Goal: Task Accomplishment & Management: Manage account settings

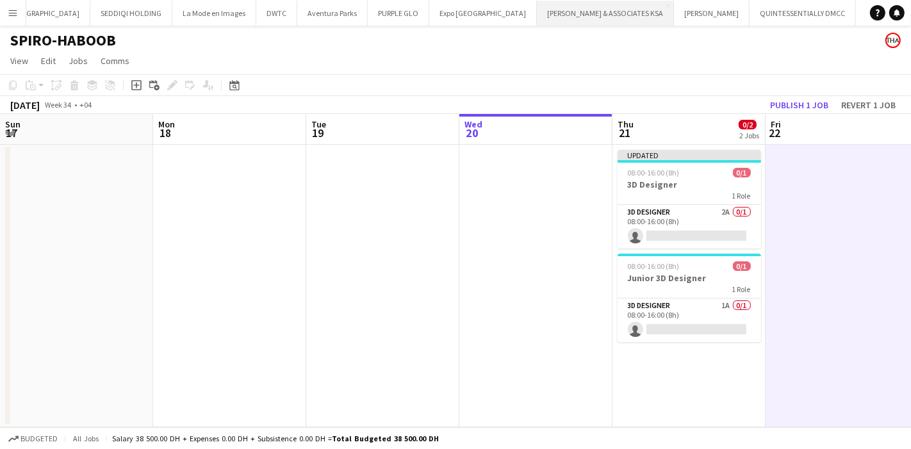
scroll to position [0, 260]
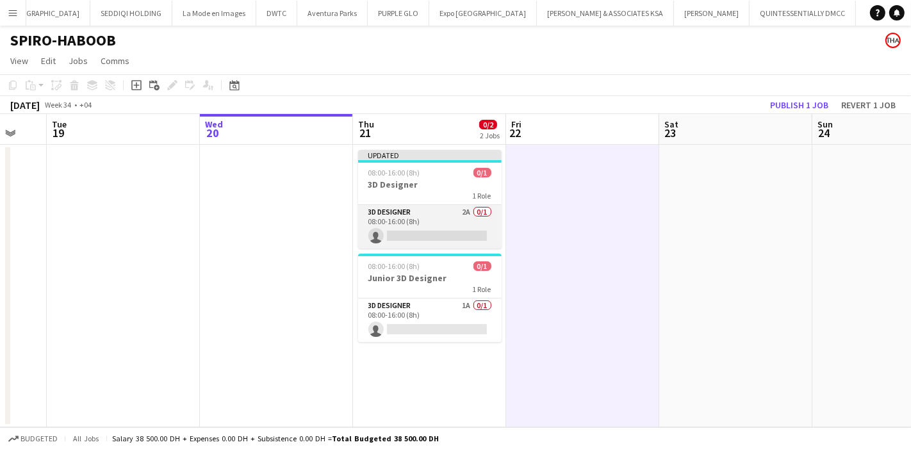
click at [460, 230] on app-card-role "3D Designer 2A 0/1 08:00-16:00 (8h) single-neutral-actions" at bounding box center [430, 227] width 144 height 44
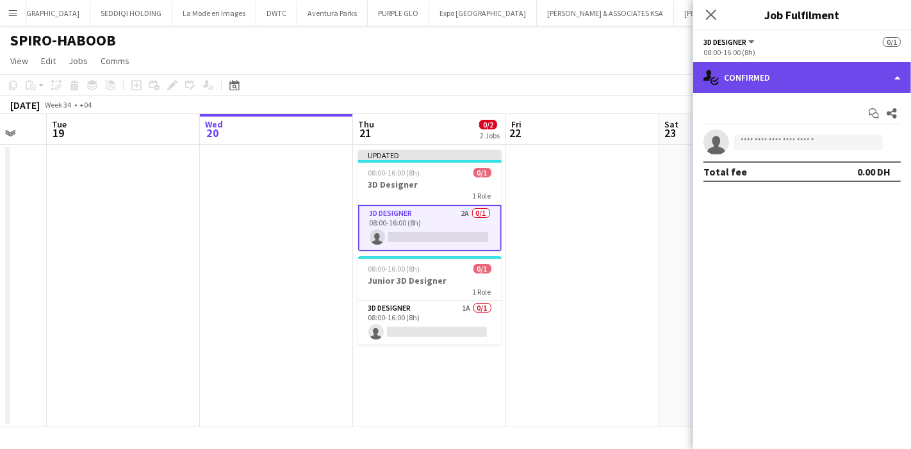
click at [802, 73] on div "single-neutral-actions-check-2 Confirmed" at bounding box center [803, 77] width 218 height 31
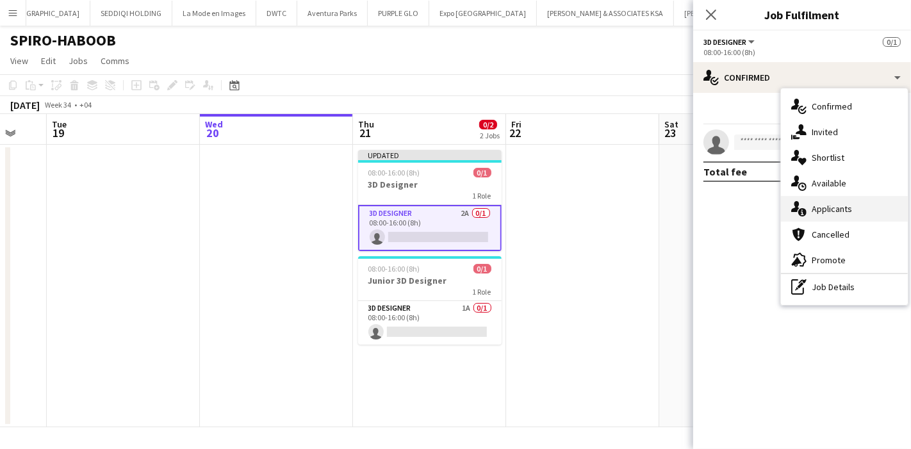
click at [847, 215] on div "single-neutral-actions-information Applicants" at bounding box center [844, 209] width 127 height 26
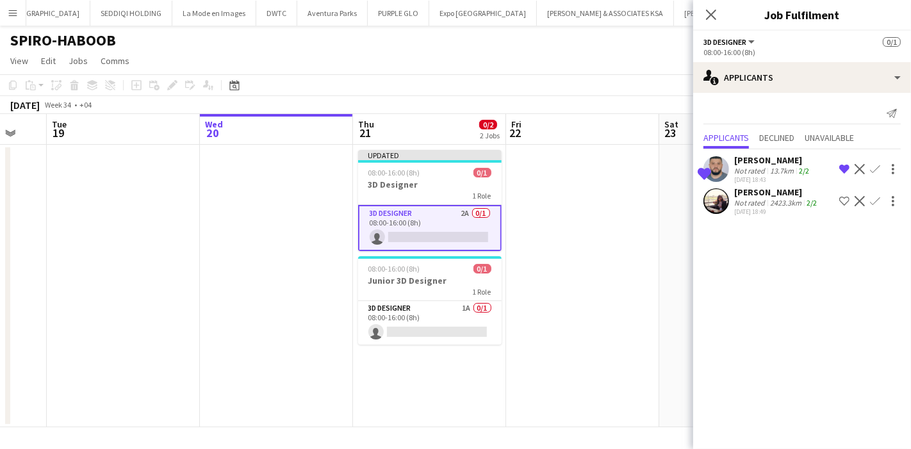
click at [721, 172] on app-user-avatar at bounding box center [717, 169] width 26 height 26
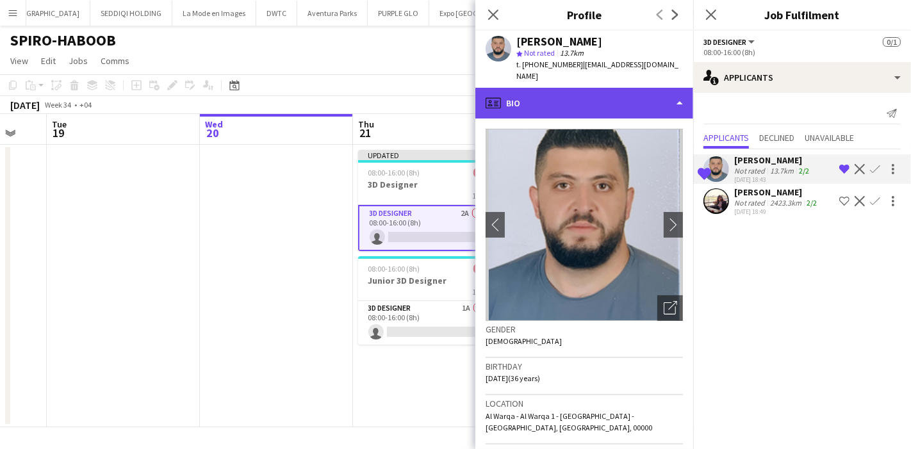
click at [606, 88] on div "profile Bio" at bounding box center [585, 103] width 218 height 31
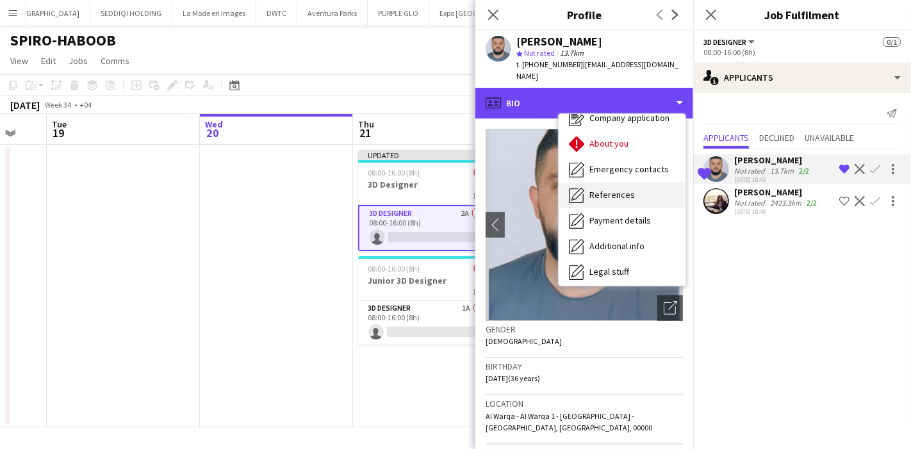
scroll to position [0, 0]
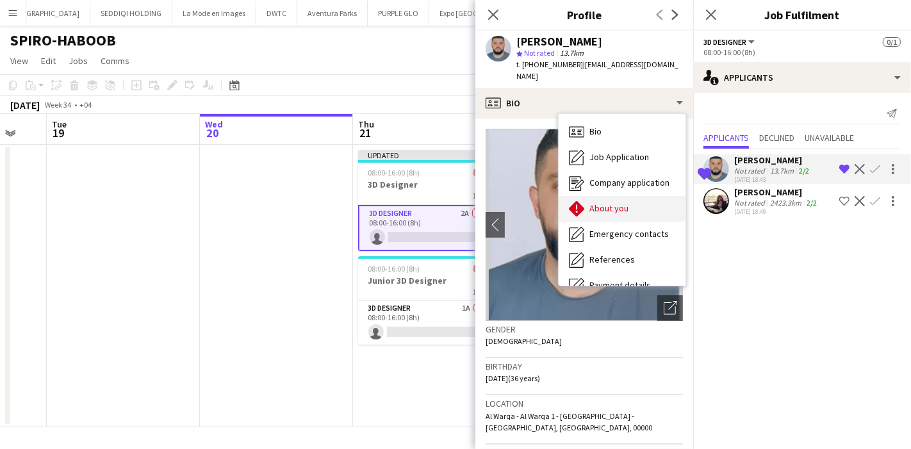
click at [620, 203] on span "About you" at bounding box center [609, 209] width 39 height 12
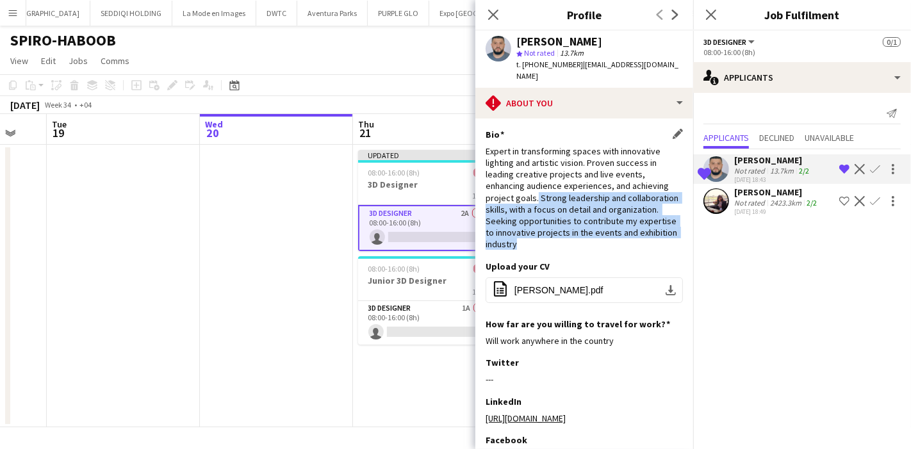
drag, startPoint x: 536, startPoint y: 181, endPoint x: 667, endPoint y: 237, distance: 141.3
click at [667, 237] on div "Expert in transforming spaces with innovative lighting and artistic vision. Pro…" at bounding box center [584, 197] width 197 height 105
click at [651, 237] on div "Expert in transforming spaces with innovative lighting and artistic vision. Pro…" at bounding box center [584, 197] width 197 height 105
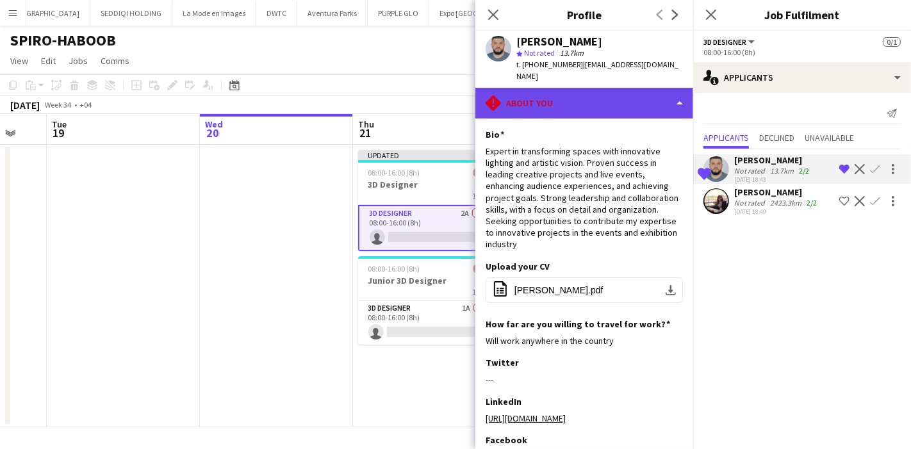
click at [646, 90] on div "rhombus-alert About you" at bounding box center [585, 103] width 218 height 31
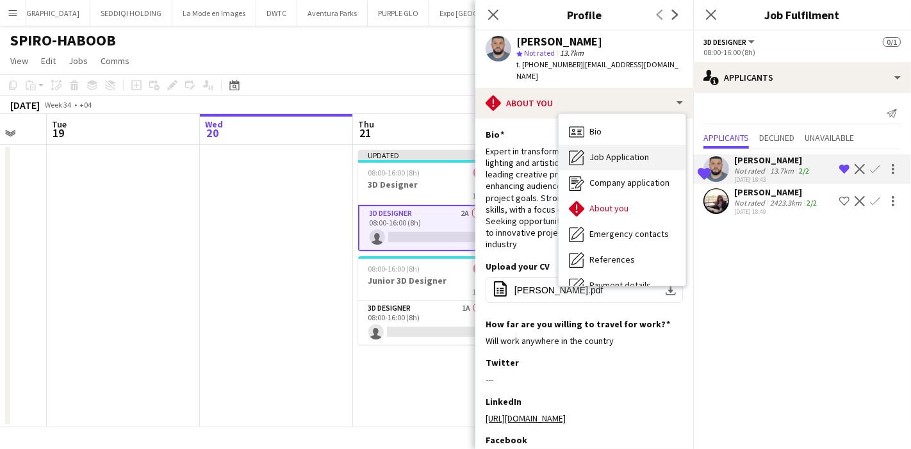
click at [643, 151] on span "Job Application" at bounding box center [620, 157] width 60 height 12
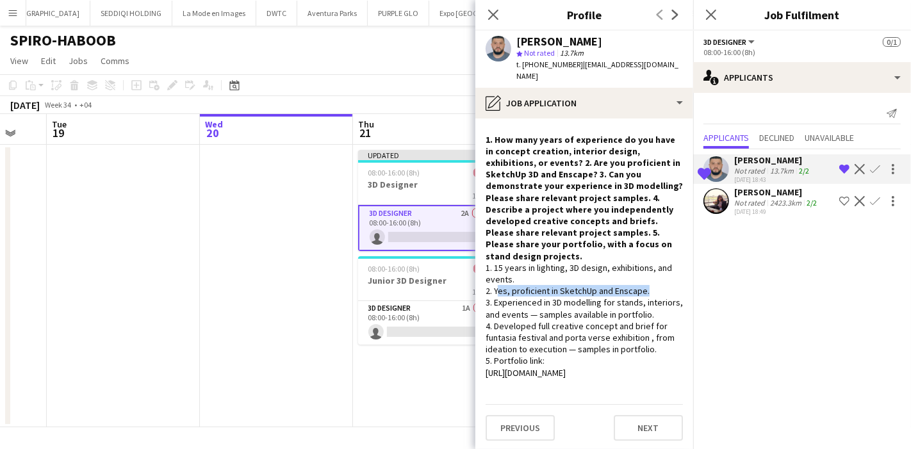
drag, startPoint x: 495, startPoint y: 270, endPoint x: 644, endPoint y: 270, distance: 148.7
click at [644, 270] on div "1. 15 years in lighting, 3D design, exhibitions, and events. 2. Yes, proficient…" at bounding box center [584, 320] width 197 height 117
drag, startPoint x: 498, startPoint y: 276, endPoint x: 635, endPoint y: 281, distance: 136.6
click at [635, 281] on div "1. 15 years in lighting, 3D design, exhibitions, and events. 2. Yes, proficient…" at bounding box center [584, 320] width 197 height 117
click at [570, 289] on div "1. 15 years in lighting, 3D design, exhibitions, and events. 2. Yes, proficient…" at bounding box center [584, 320] width 197 height 117
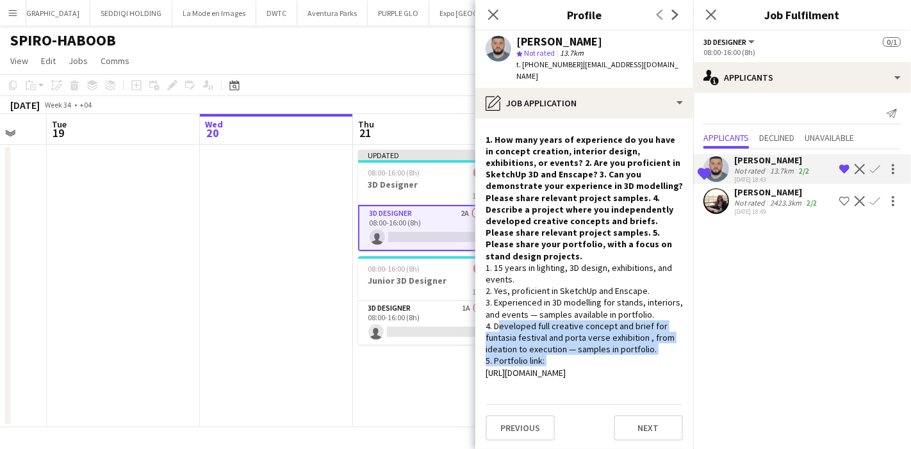
drag, startPoint x: 495, startPoint y: 306, endPoint x: 654, endPoint y: 332, distance: 161.0
click at [654, 332] on div "1. 15 years in lighting, 3D design, exhibitions, and events. 2. Yes, proficient…" at bounding box center [584, 320] width 197 height 117
click at [599, 315] on div "1. 15 years in lighting, 3D design, exhibitions, and events. 2. Yes, proficient…" at bounding box center [584, 320] width 197 height 117
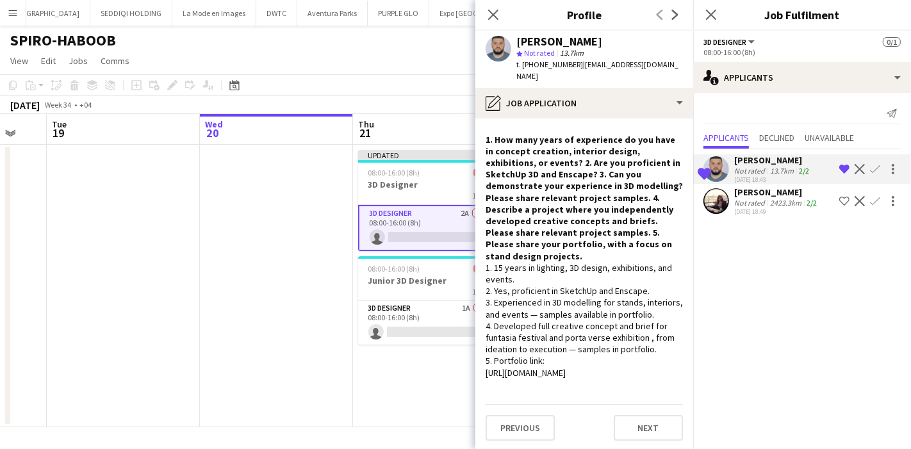
click at [722, 203] on app-user-avatar at bounding box center [717, 201] width 26 height 26
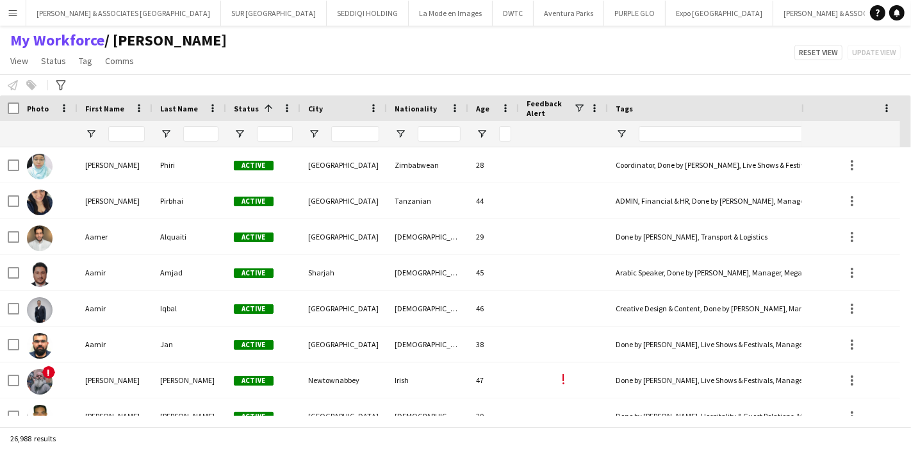
click at [18, 12] on button "Menu" at bounding box center [13, 13] width 26 height 26
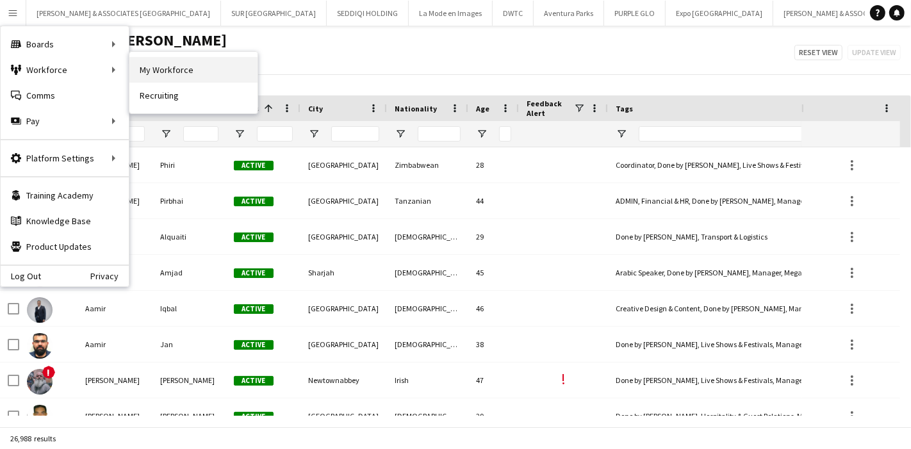
click at [157, 71] on link "My Workforce" at bounding box center [193, 70] width 128 height 26
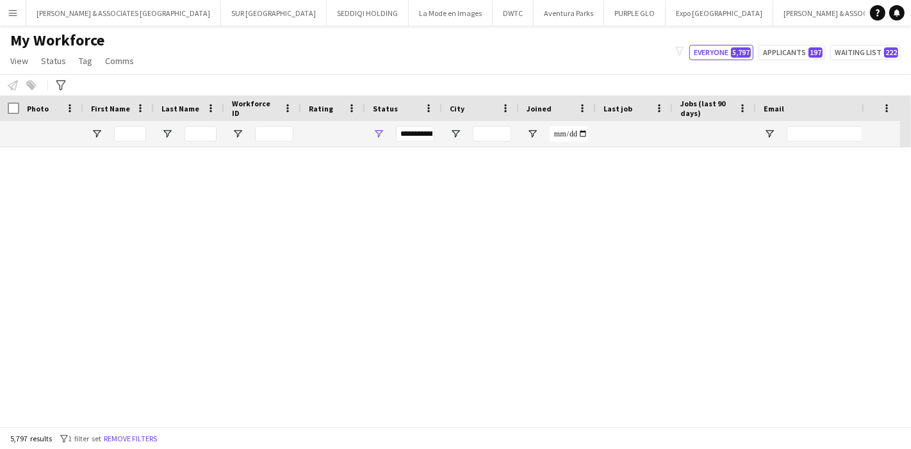
scroll to position [1353, 0]
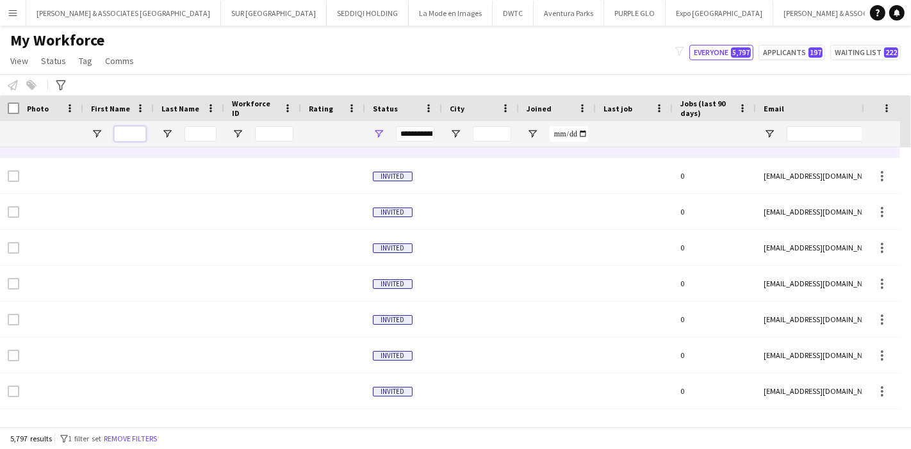
click at [135, 131] on input "First Name Filter Input" at bounding box center [130, 133] width 32 height 15
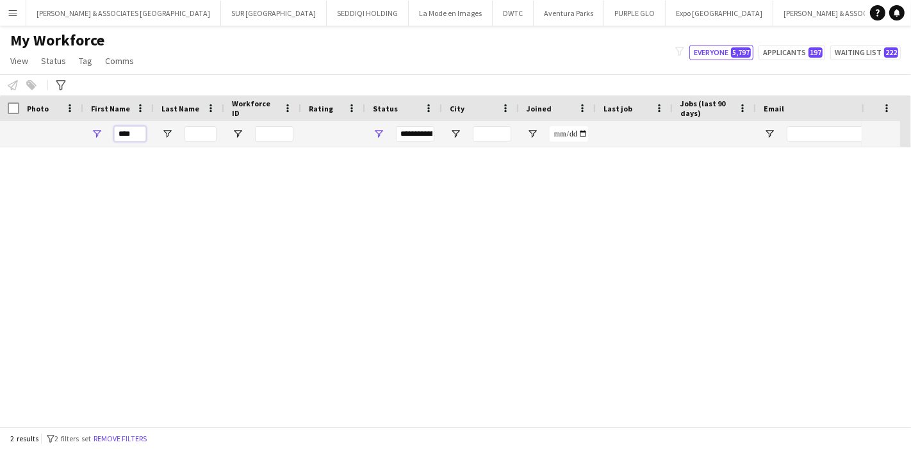
scroll to position [0, 0]
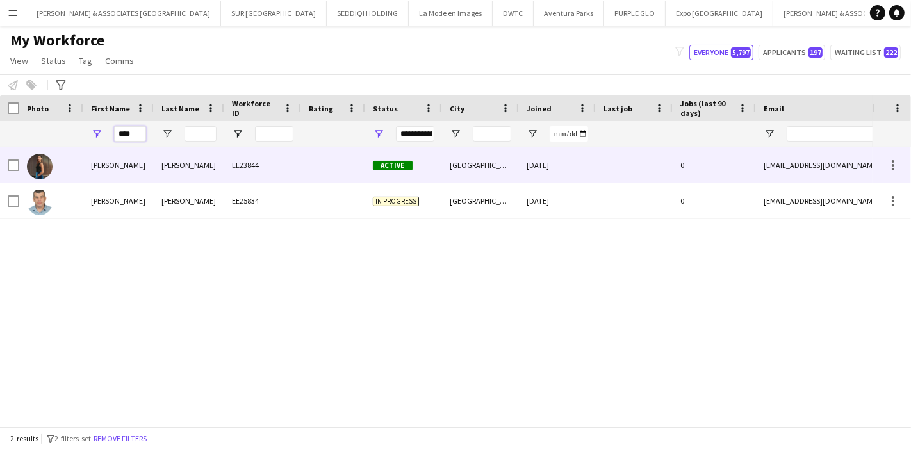
type input "****"
click at [190, 164] on div "[PERSON_NAME]" at bounding box center [189, 164] width 71 height 35
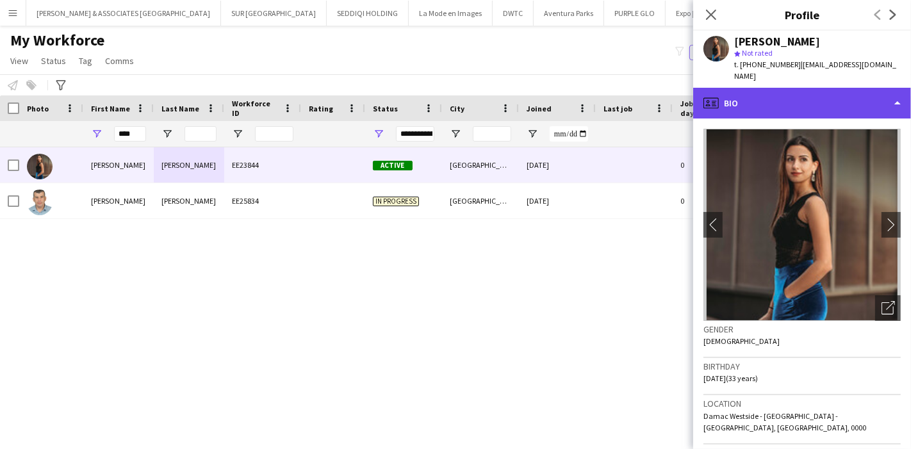
click at [860, 88] on div "profile Bio" at bounding box center [803, 103] width 218 height 31
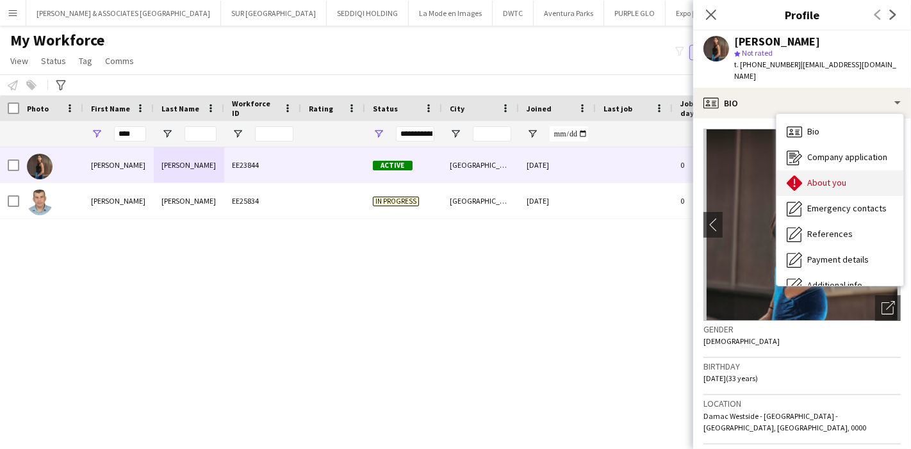
click at [861, 172] on div "About you About you" at bounding box center [840, 183] width 127 height 26
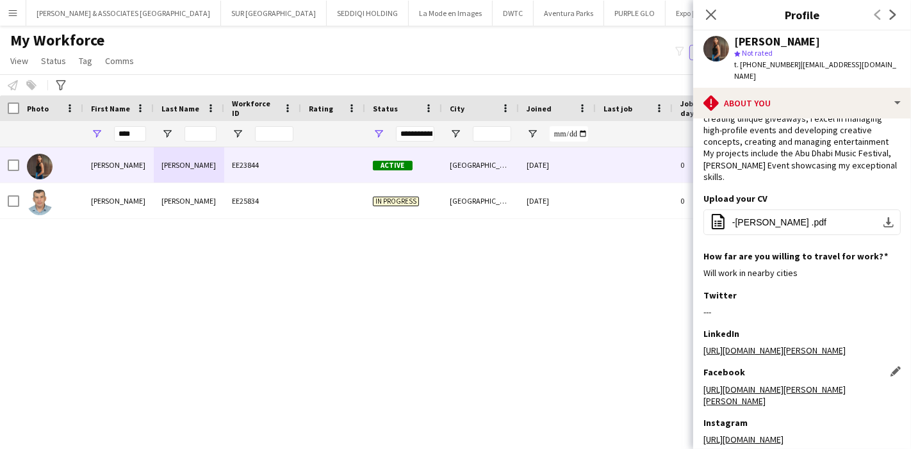
scroll to position [198, 0]
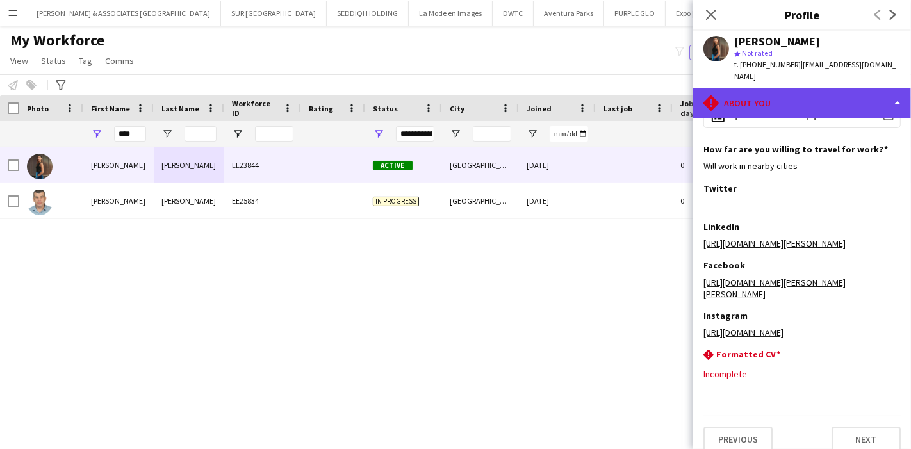
click at [838, 97] on div "rhombus-alert About you" at bounding box center [803, 103] width 218 height 31
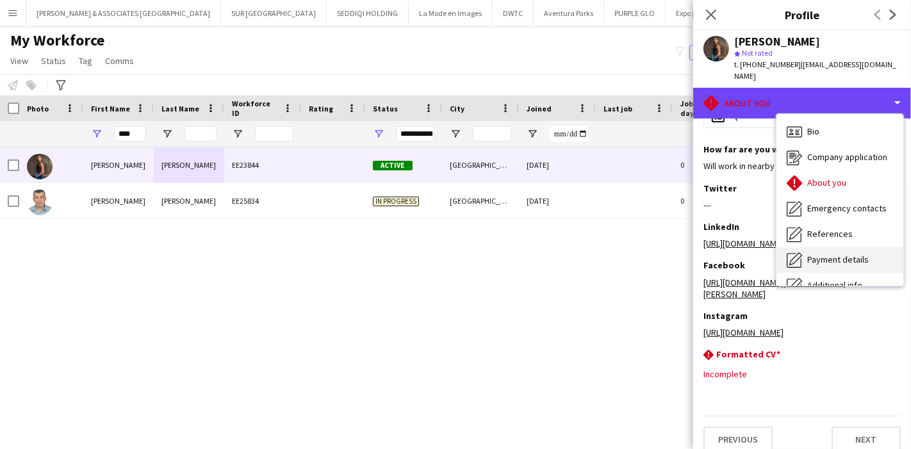
scroll to position [94, 0]
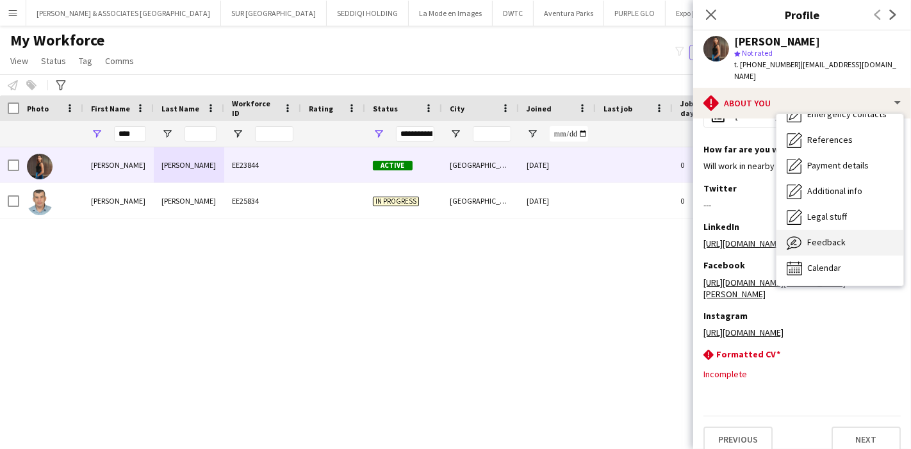
click at [849, 236] on div "Feedback Feedback" at bounding box center [840, 243] width 127 height 26
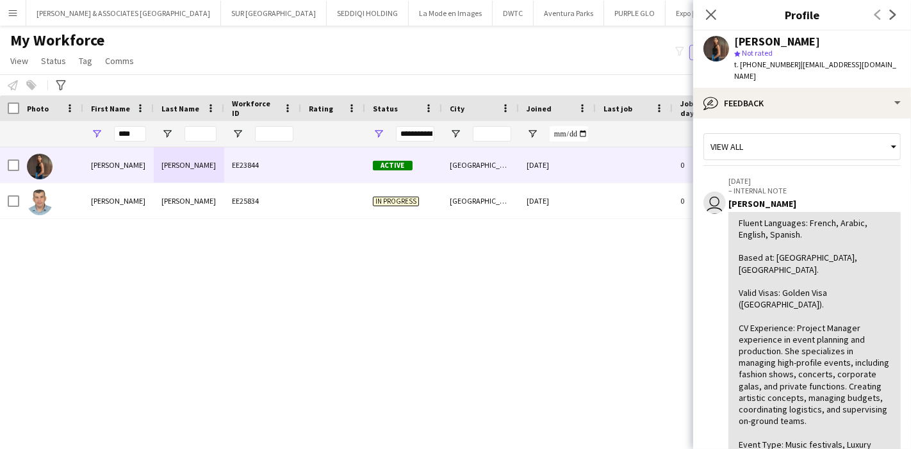
scroll to position [0, 0]
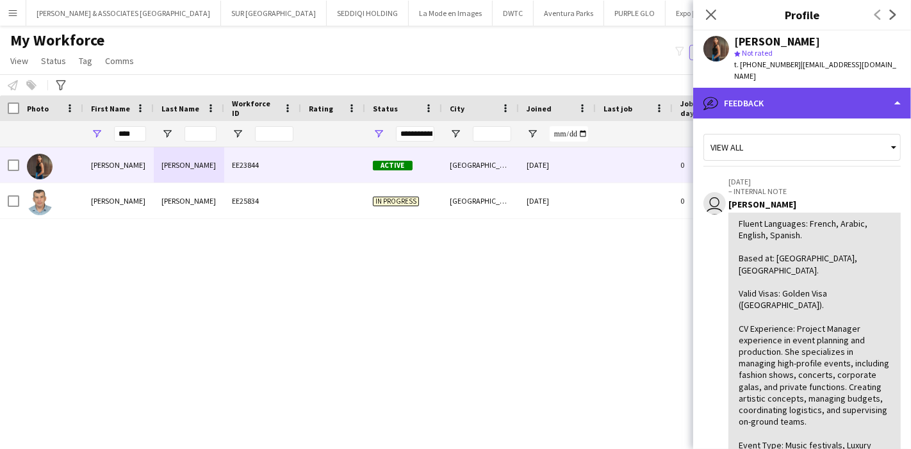
click at [865, 96] on div "bubble-pencil Feedback" at bounding box center [803, 103] width 218 height 31
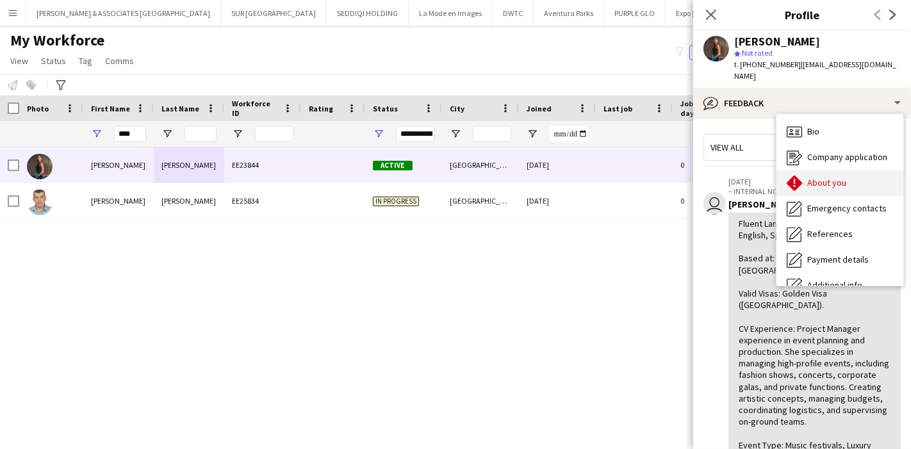
click at [836, 170] on div "About you About you" at bounding box center [840, 183] width 127 height 26
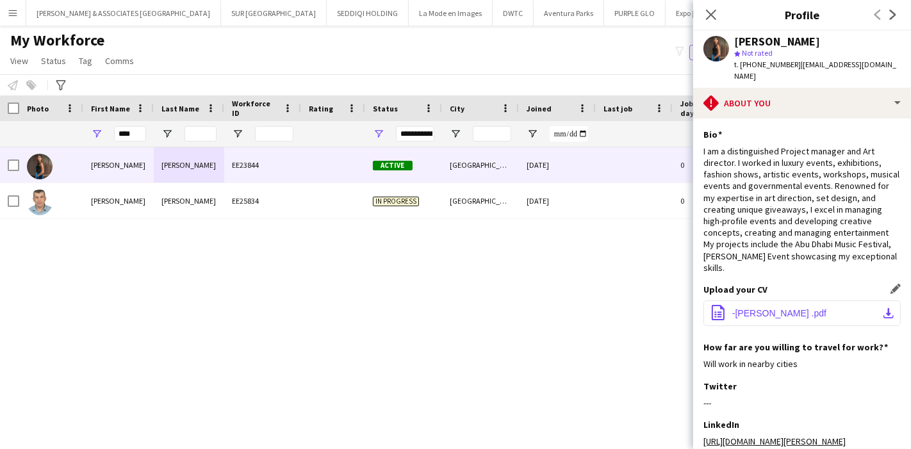
click at [884, 308] on app-icon "download-bottom" at bounding box center [889, 313] width 10 height 10
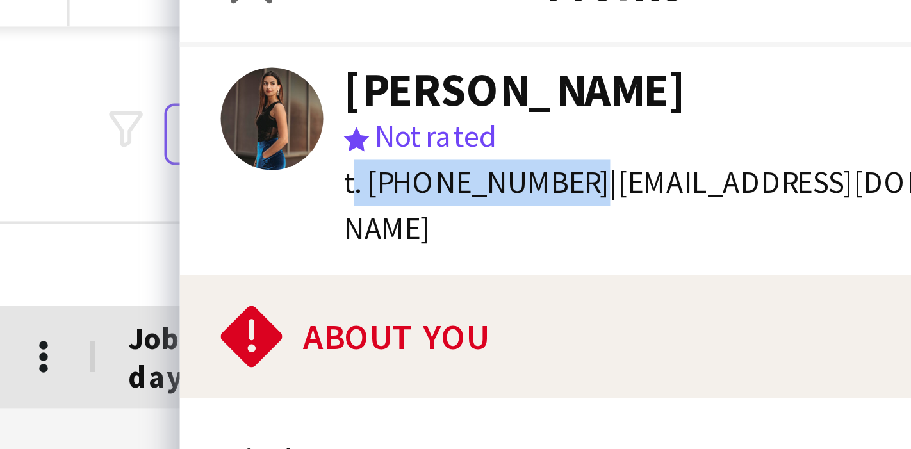
drag, startPoint x: 735, startPoint y: 66, endPoint x: 789, endPoint y: 65, distance: 53.8
click at [789, 65] on span "t. [PHONE_NUMBER]" at bounding box center [768, 65] width 67 height 10
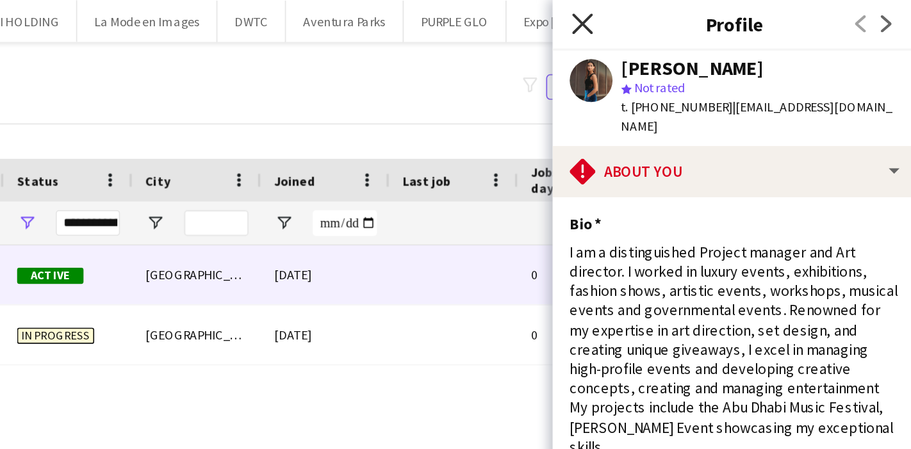
click at [711, 15] on icon at bounding box center [711, 14] width 12 height 12
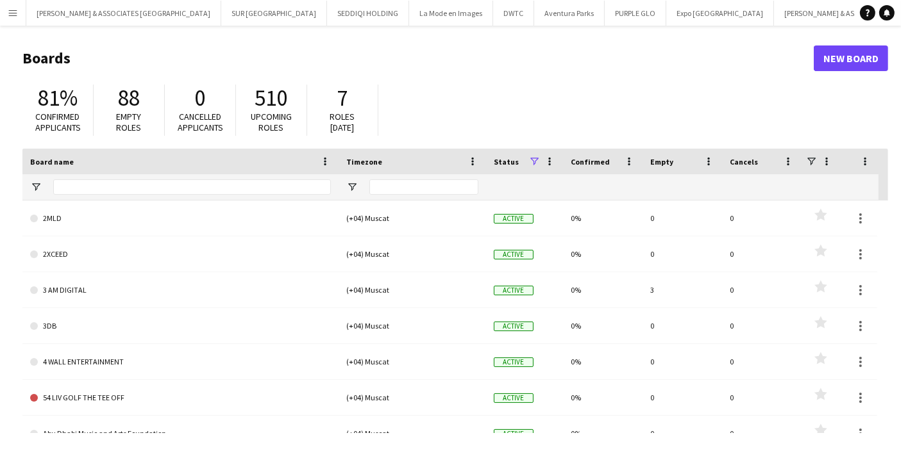
click at [14, 15] on app-icon "Menu" at bounding box center [13, 13] width 10 height 10
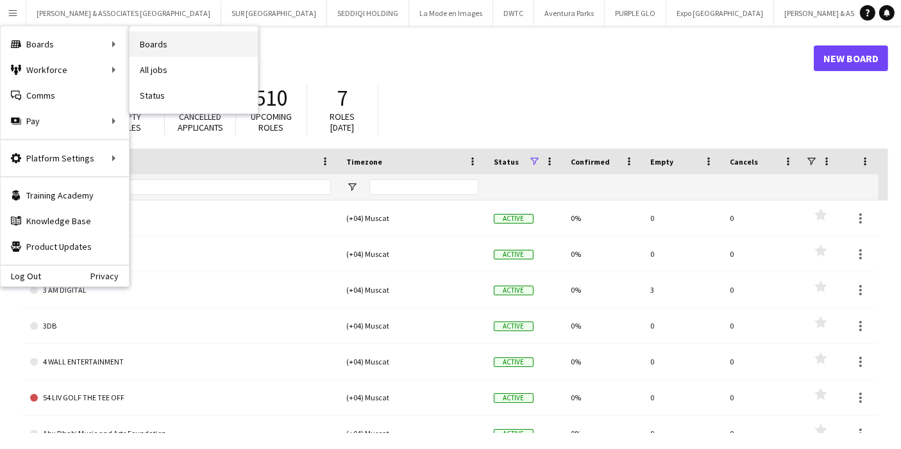
click at [167, 41] on link "Boards" at bounding box center [193, 44] width 128 height 26
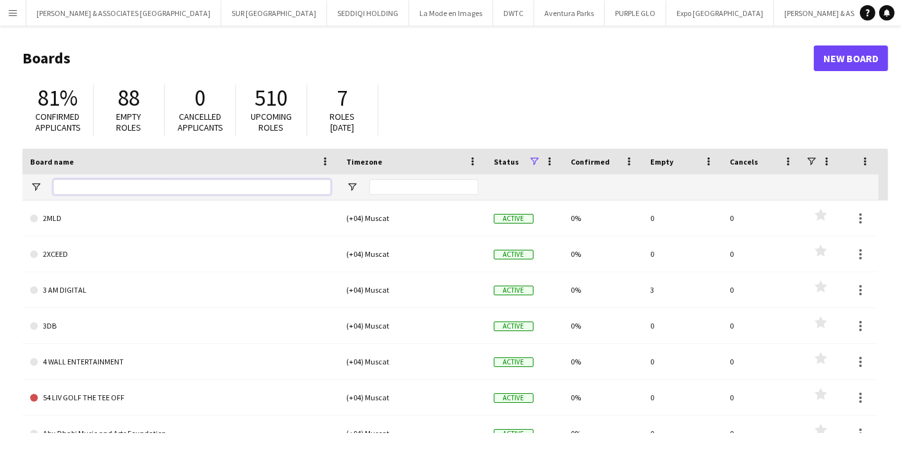
click at [196, 186] on input "Board name Filter Input" at bounding box center [192, 186] width 278 height 15
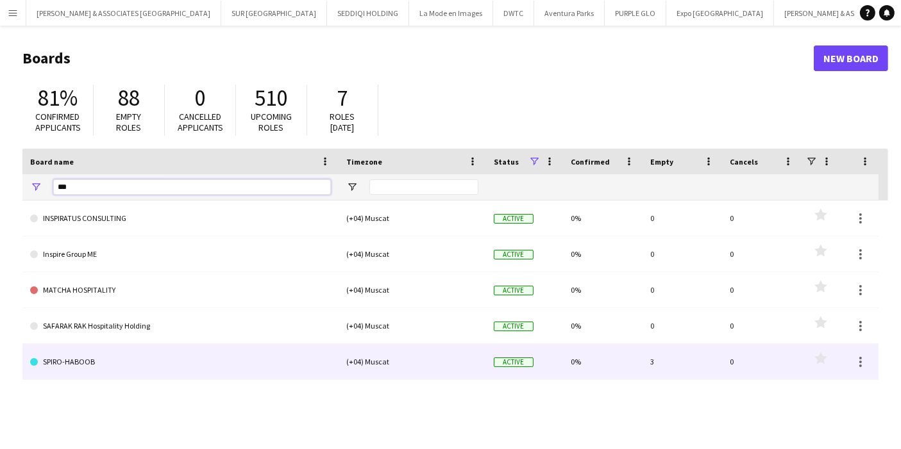
type input "***"
click at [62, 369] on link "SPIRO-HABOOB" at bounding box center [180, 362] width 301 height 36
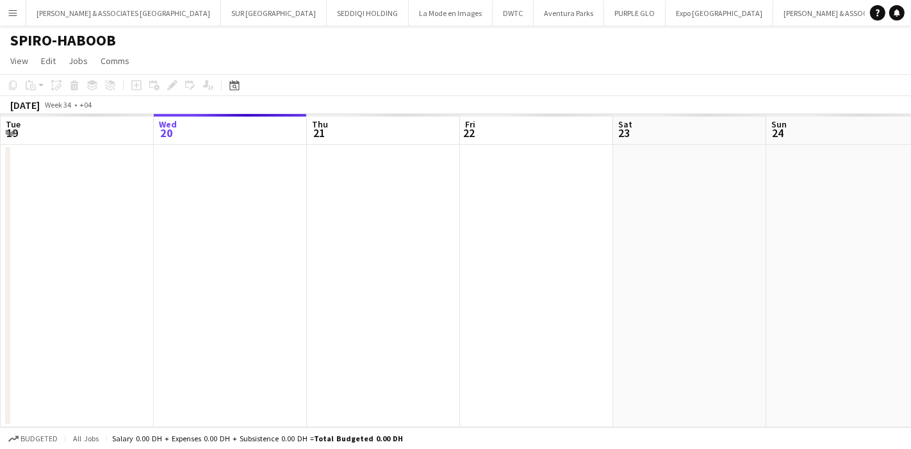
scroll to position [0, 82]
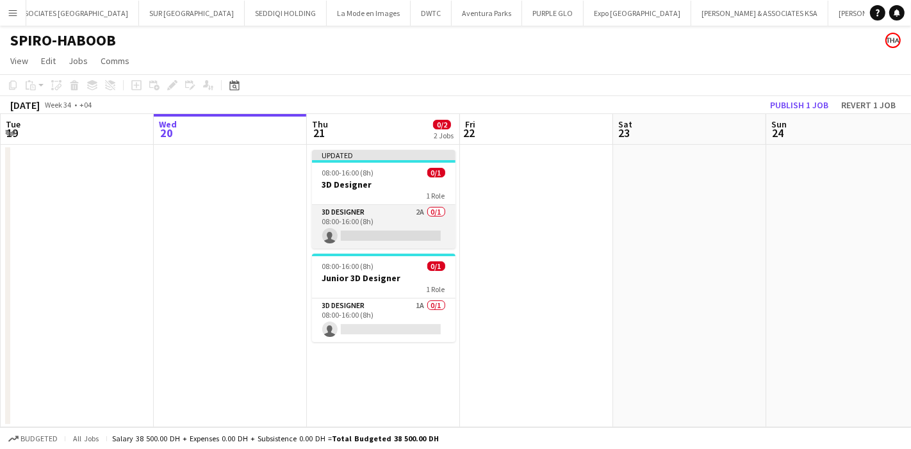
click at [413, 219] on app-card-role "3D Designer 2A 0/1 08:00-16:00 (8h) single-neutral-actions" at bounding box center [384, 227] width 144 height 44
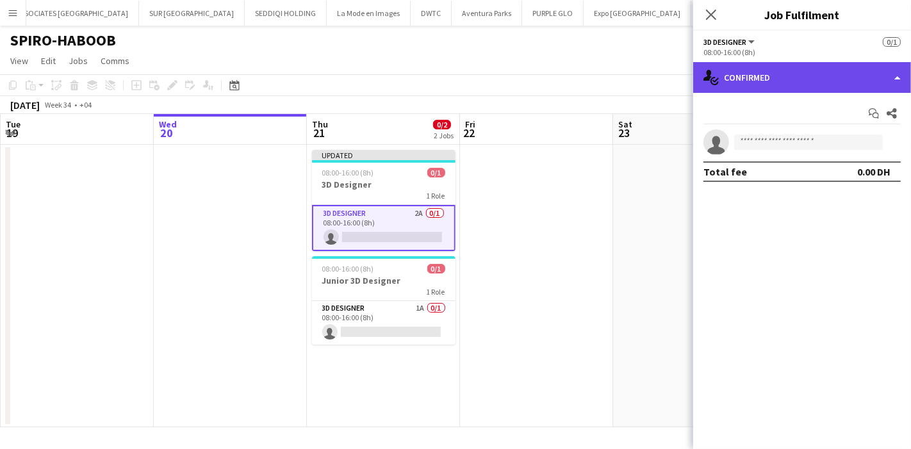
click at [794, 68] on div "single-neutral-actions-check-2 Confirmed" at bounding box center [803, 77] width 218 height 31
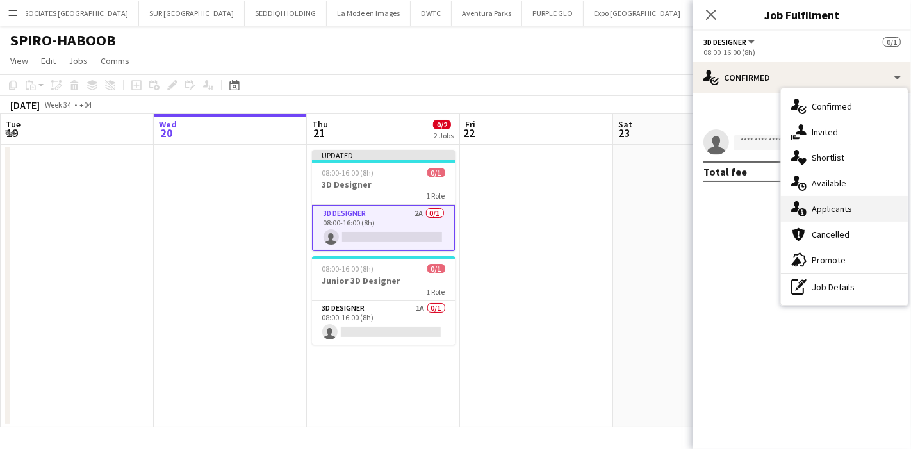
click at [842, 206] on div "single-neutral-actions-information Applicants" at bounding box center [844, 209] width 127 height 26
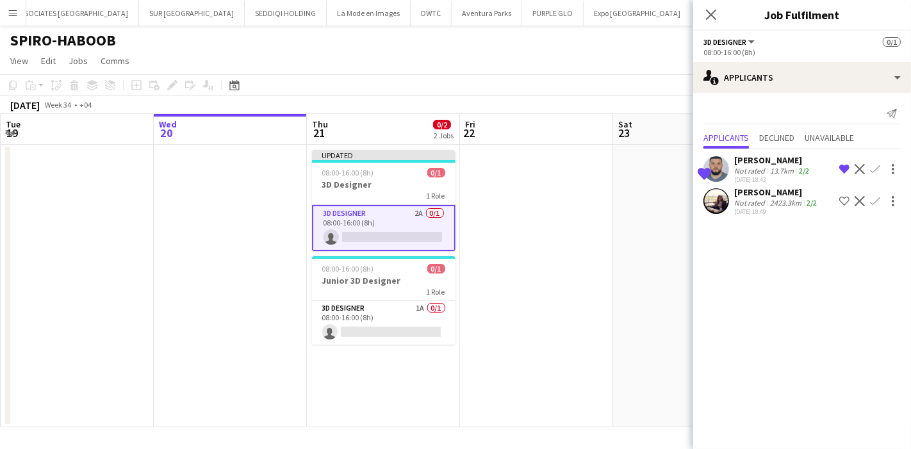
click at [753, 169] on div "Not rated" at bounding box center [751, 171] width 33 height 10
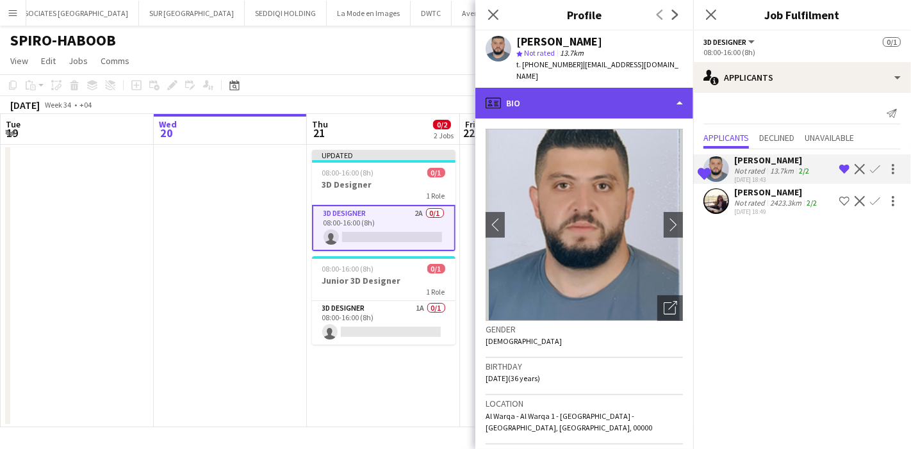
click at [657, 96] on div "profile Bio" at bounding box center [585, 103] width 218 height 31
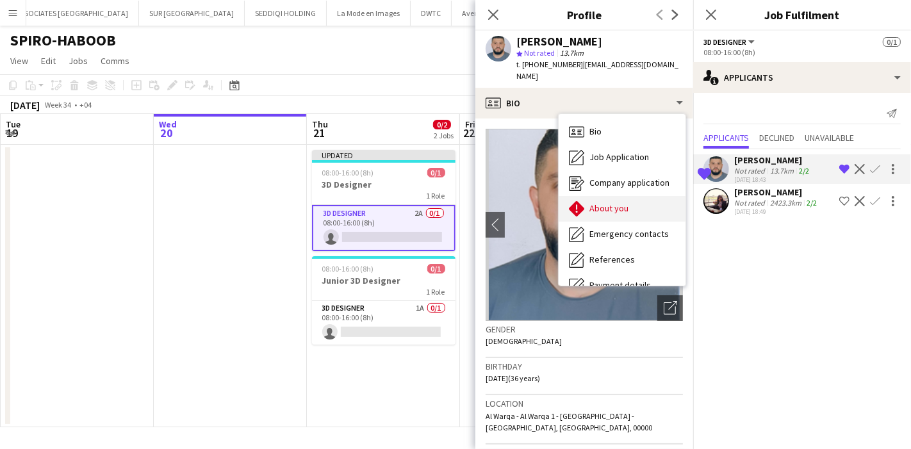
click at [634, 196] on div "About you About you" at bounding box center [622, 209] width 127 height 26
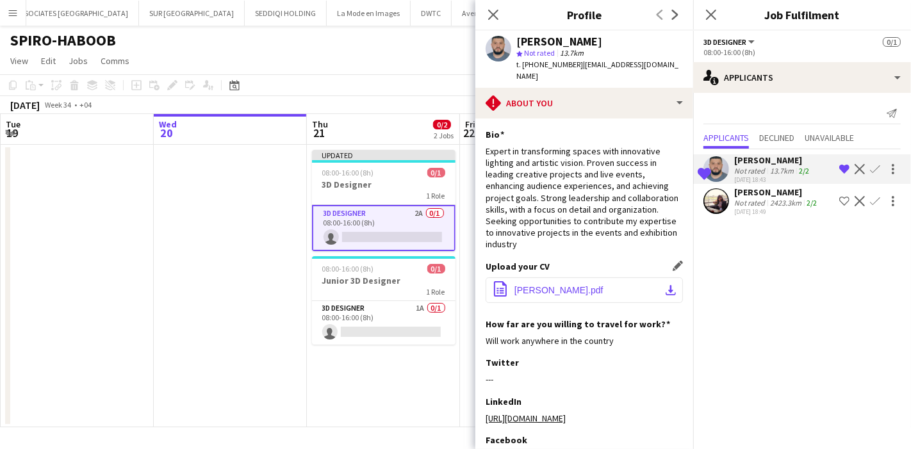
click at [666, 285] on app-icon "download-bottom" at bounding box center [671, 290] width 10 height 10
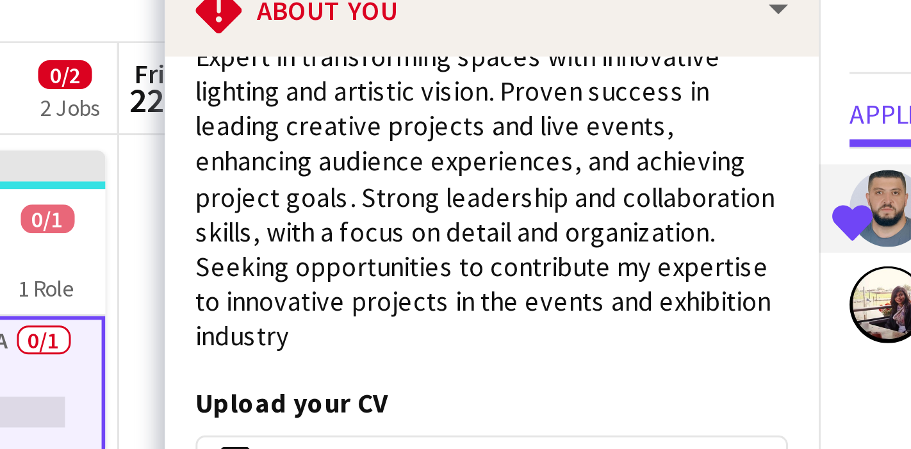
scroll to position [0, 0]
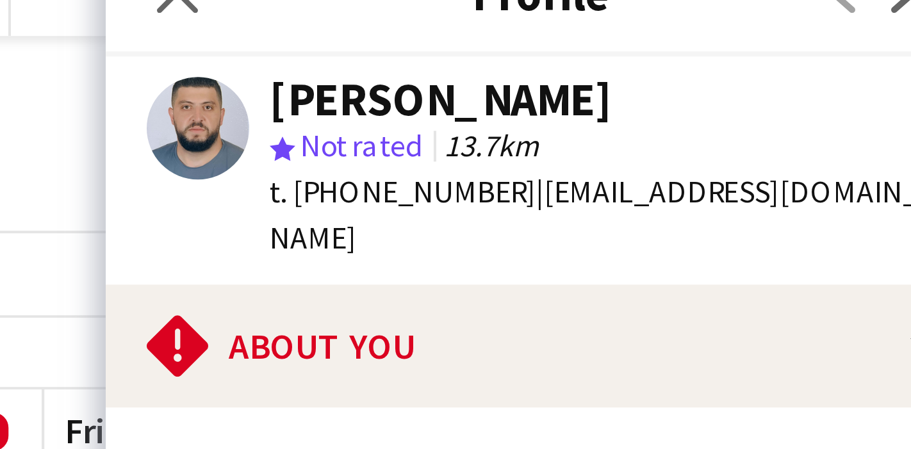
drag, startPoint x: 522, startPoint y: 64, endPoint x: 574, endPoint y: 66, distance: 52.0
click at [574, 66] on div "t. +971507046284 | wassim.jabbour02@gmail.com" at bounding box center [600, 70] width 167 height 23
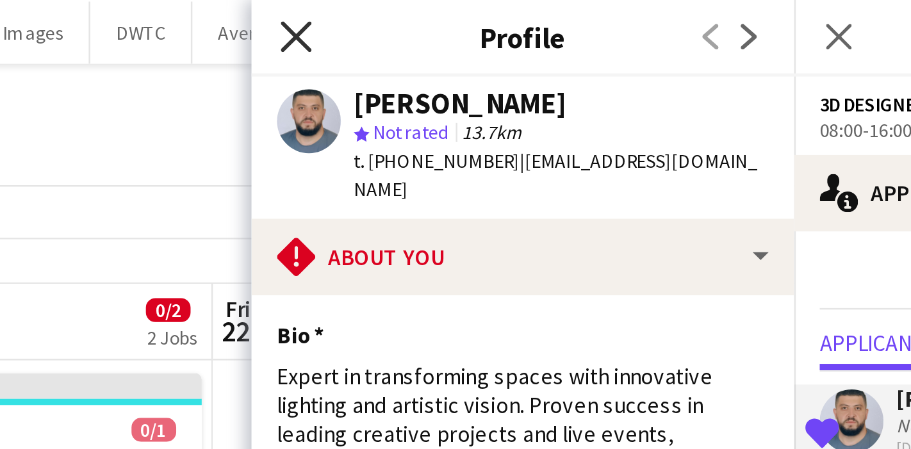
click at [497, 14] on icon "Close pop-in" at bounding box center [493, 14] width 12 height 12
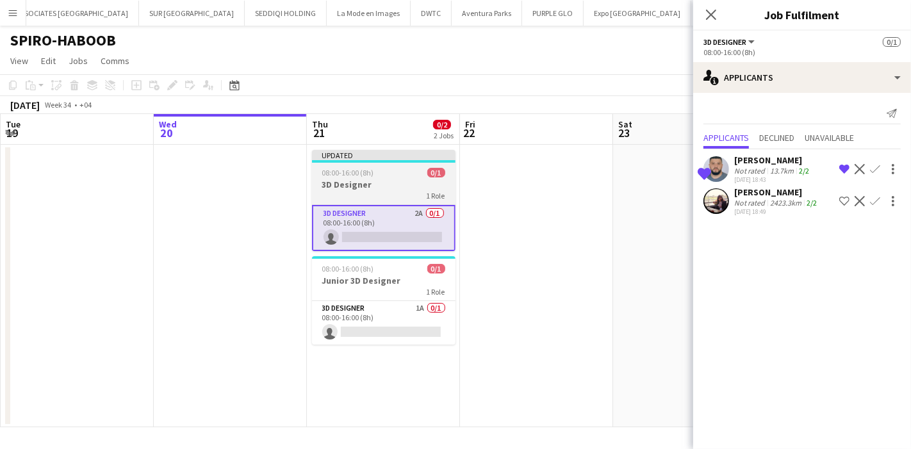
click at [362, 172] on span "08:00-16:00 (8h)" at bounding box center [348, 173] width 52 height 10
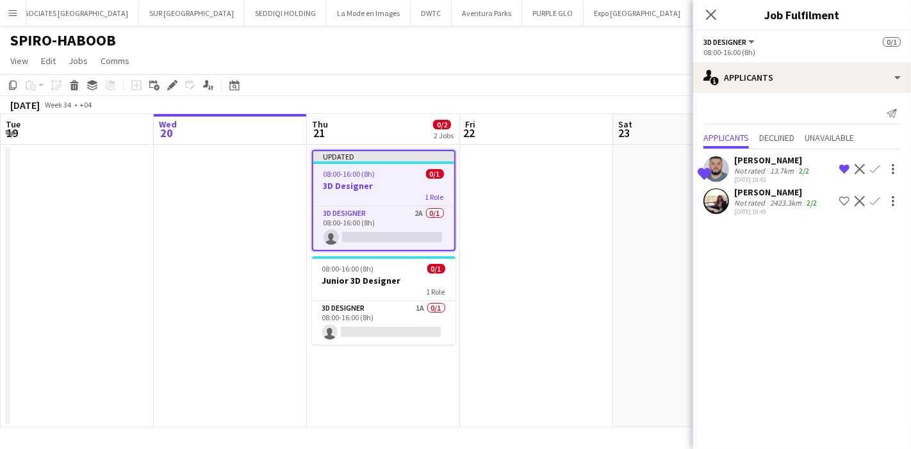
click at [391, 199] on div "1 Role" at bounding box center [383, 197] width 141 height 10
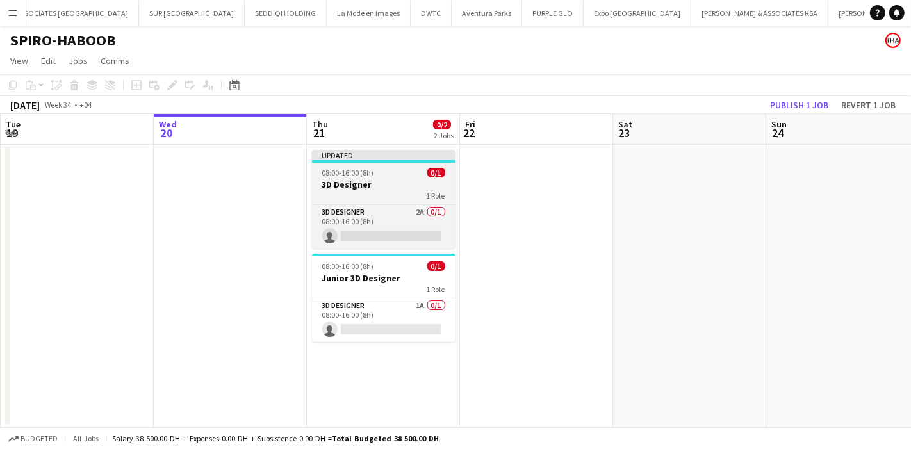
click at [397, 197] on div "1 Role" at bounding box center [384, 195] width 144 height 10
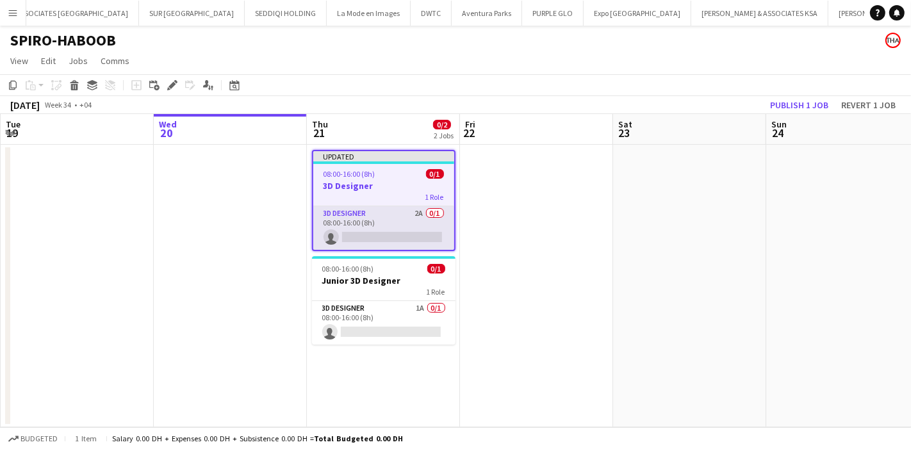
click at [353, 213] on app-card-role "3D Designer 2A 0/1 08:00-16:00 (8h) single-neutral-actions" at bounding box center [383, 228] width 141 height 44
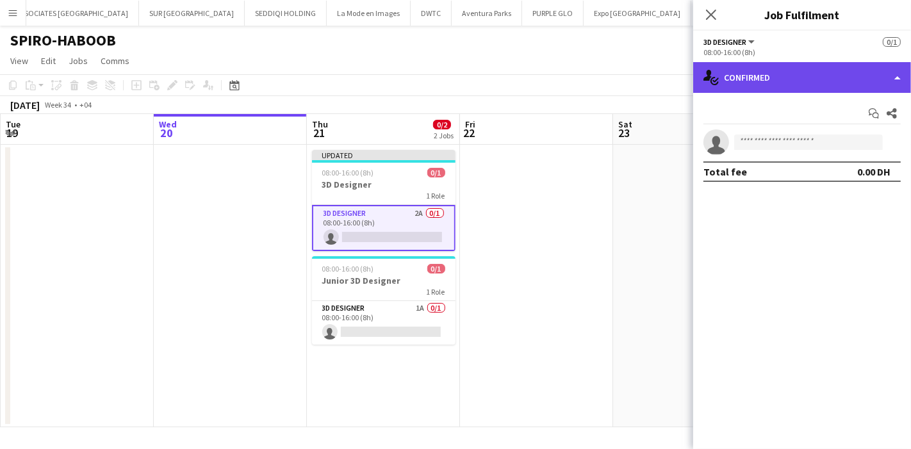
click at [761, 82] on div "single-neutral-actions-check-2 Confirmed" at bounding box center [803, 77] width 218 height 31
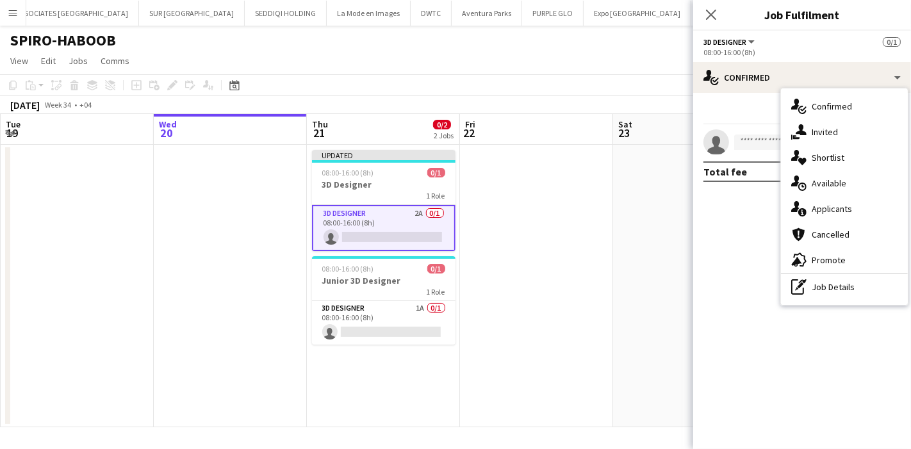
click at [738, 46] on span "3D Designer" at bounding box center [725, 42] width 43 height 10
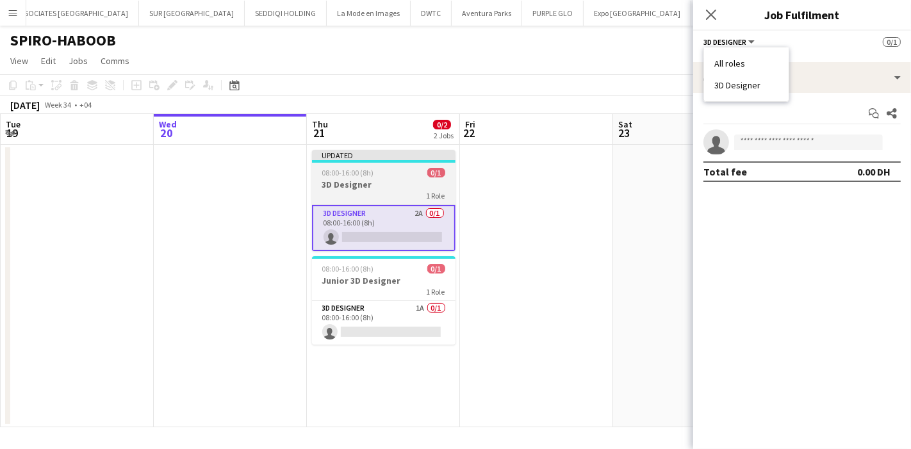
click at [410, 183] on h3 "3D Designer" at bounding box center [384, 185] width 144 height 12
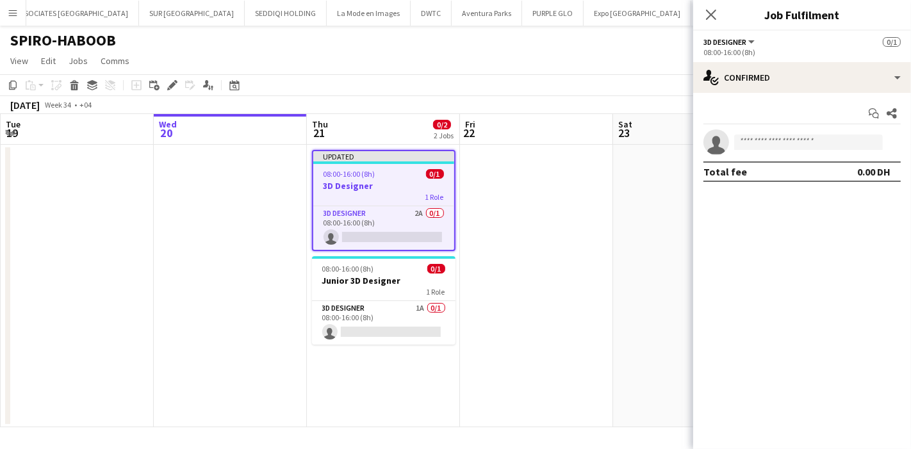
click at [738, 43] on span "3D Designer" at bounding box center [725, 42] width 43 height 10
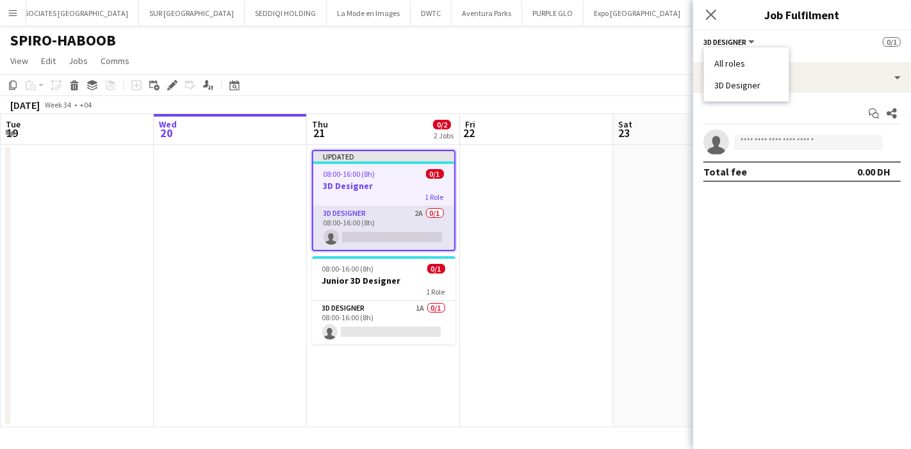
click at [325, 209] on app-card-role "3D Designer 2A 0/1 08:00-16:00 (8h) single-neutral-actions" at bounding box center [383, 228] width 141 height 44
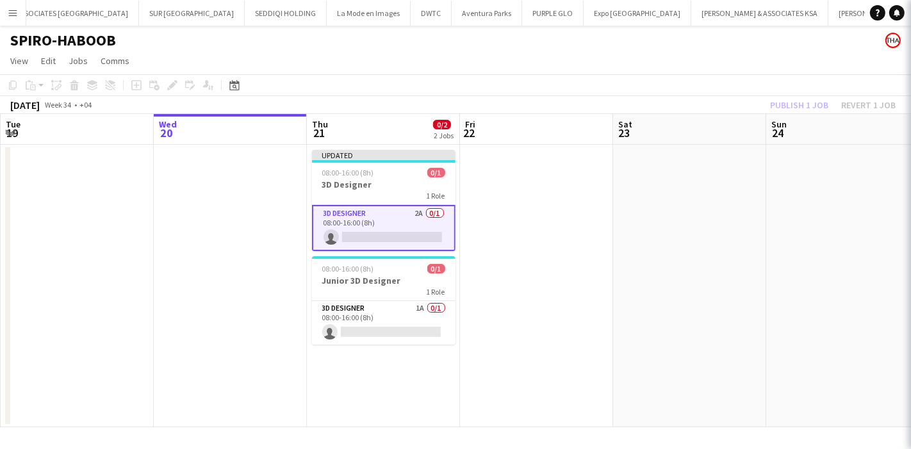
click at [548, 203] on app-date-cell at bounding box center [536, 286] width 153 height 283
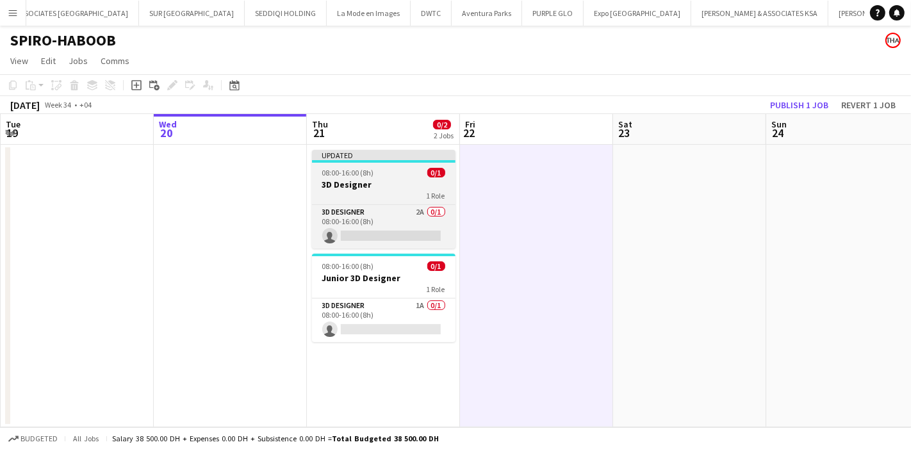
click at [404, 188] on h3 "3D Designer" at bounding box center [384, 185] width 144 height 12
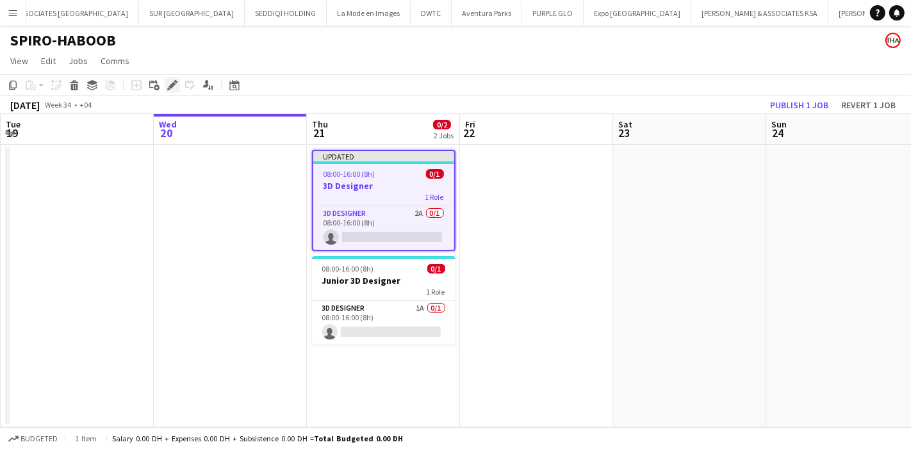
click at [173, 87] on icon "Edit" at bounding box center [172, 85] width 10 height 10
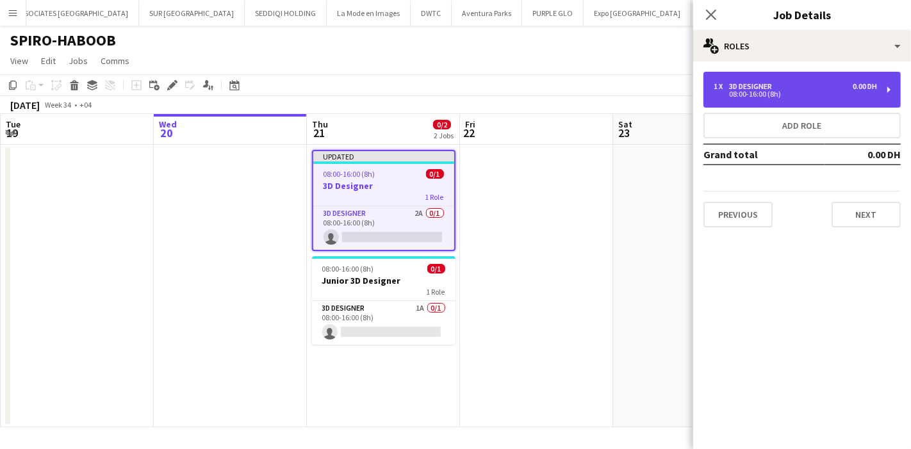
click at [794, 91] on div "08:00-16:00 (8h)" at bounding box center [795, 94] width 163 height 6
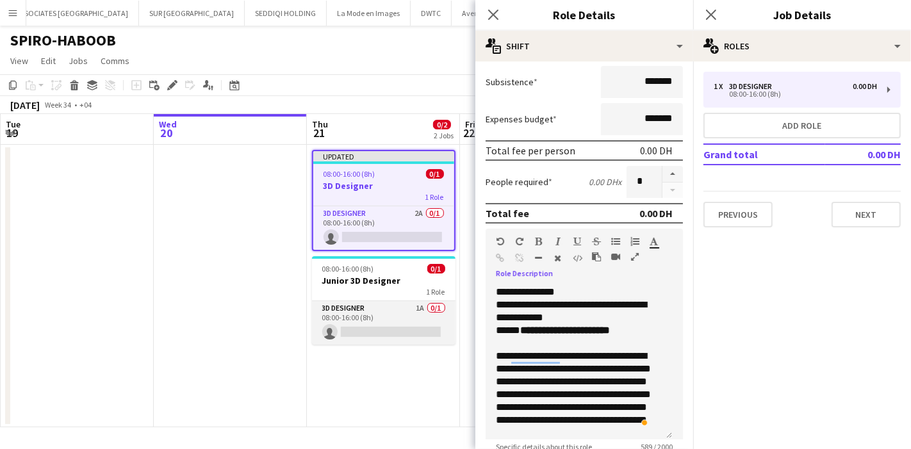
click at [415, 304] on app-card-role "3D Designer 1A 0/1 08:00-16:00 (8h) single-neutral-actions" at bounding box center [384, 323] width 144 height 44
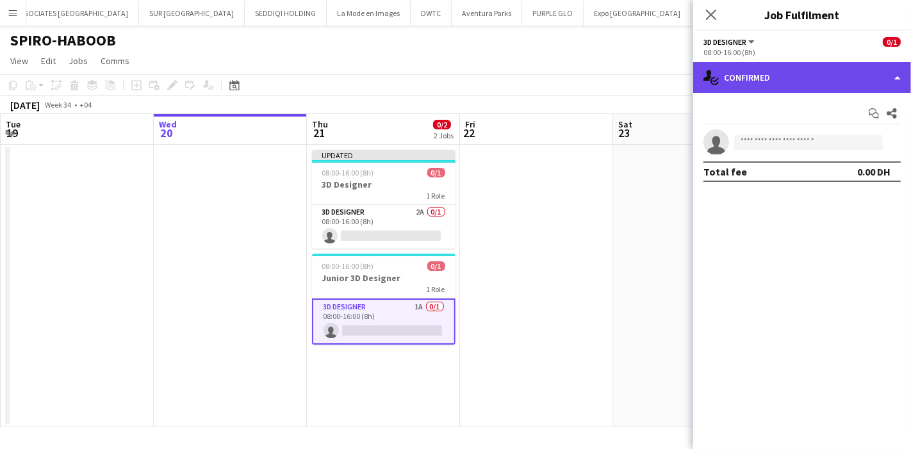
click at [751, 76] on div "single-neutral-actions-check-2 Confirmed" at bounding box center [803, 77] width 218 height 31
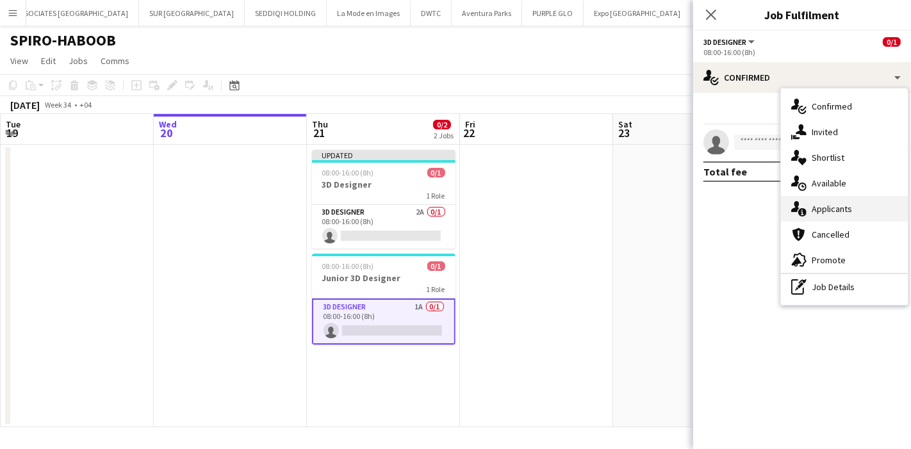
click at [817, 206] on div "single-neutral-actions-information Applicants" at bounding box center [844, 209] width 127 height 26
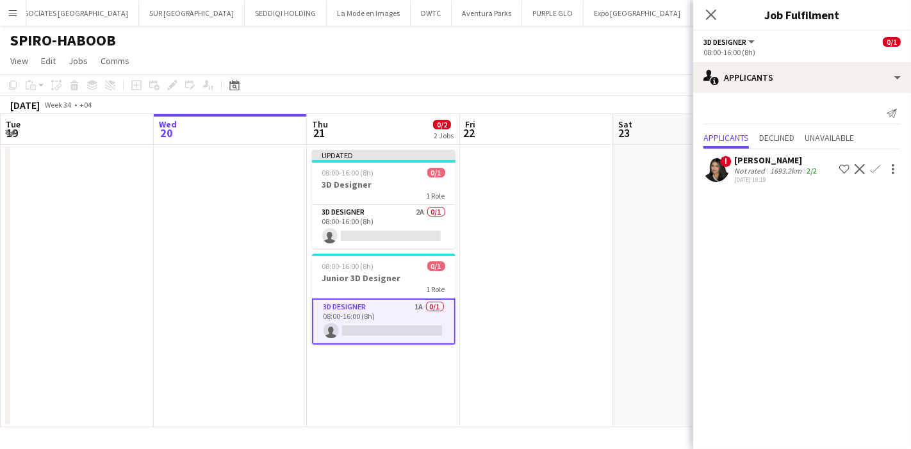
click at [706, 165] on app-user-avatar at bounding box center [717, 169] width 26 height 26
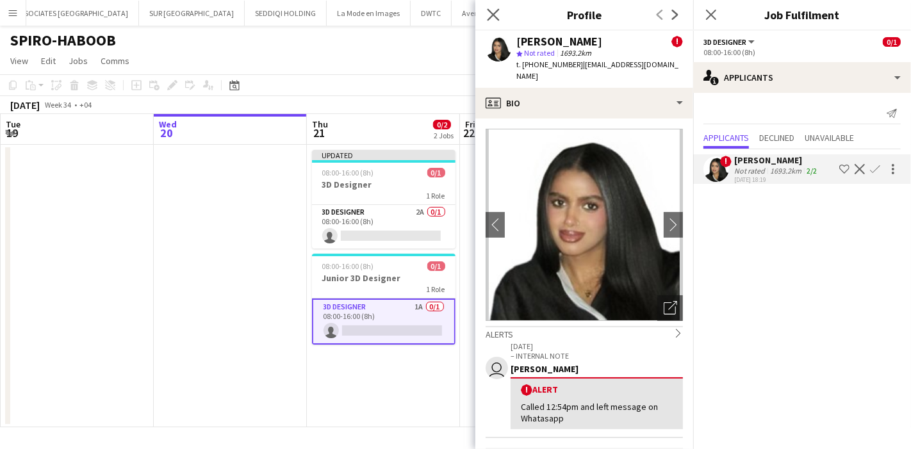
click at [498, 22] on app-icon "Close pop-in" at bounding box center [494, 15] width 19 height 19
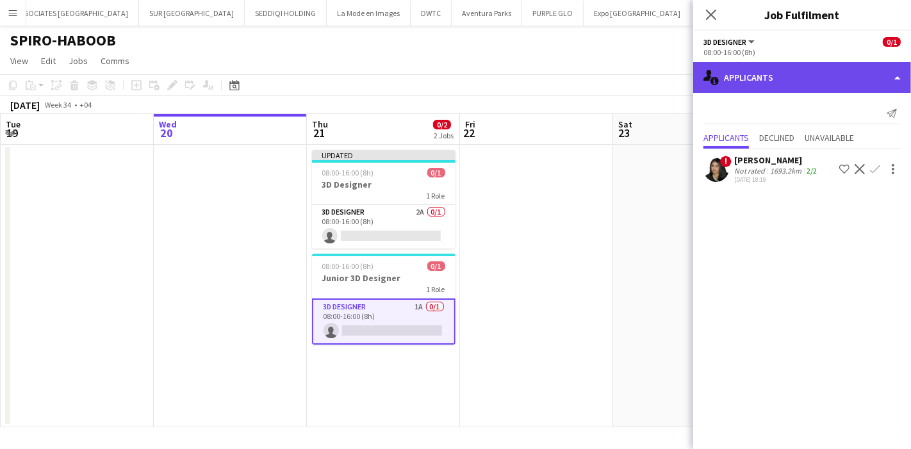
click at [755, 83] on div "single-neutral-actions-information Applicants" at bounding box center [803, 77] width 218 height 31
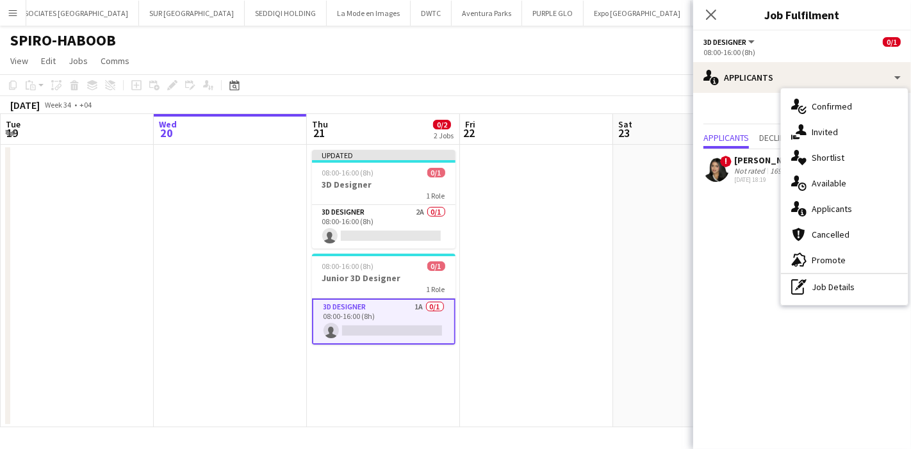
click at [732, 253] on mat-expansion-panel "users2 Applicants Send notification Applicants Declined Unavailable ! Raghda Al…" at bounding box center [803, 271] width 218 height 356
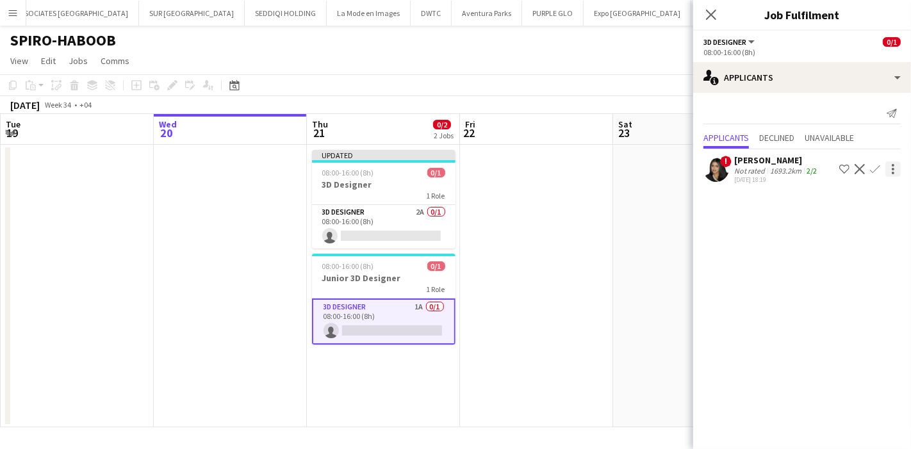
click at [897, 166] on div at bounding box center [893, 169] width 15 height 15
click at [795, 242] on div at bounding box center [455, 224] width 911 height 449
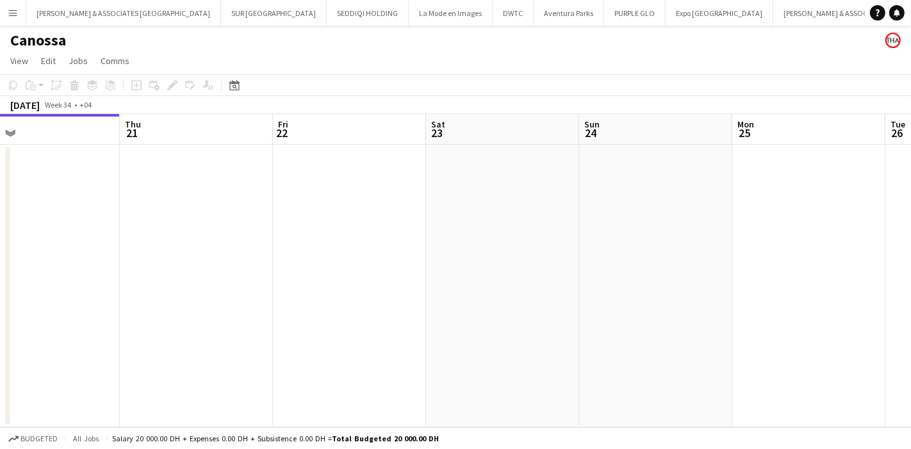
drag, startPoint x: 336, startPoint y: 310, endPoint x: 155, endPoint y: 326, distance: 181.5
click at [146, 331] on app-calendar-viewport "Sun 17 Mon 18 Tue 19 Wed 20 Thu 21 Fri 22 Sat 23 Sun 24 Mon 25 Tue 26 Wed 27" at bounding box center [455, 270] width 911 height 313
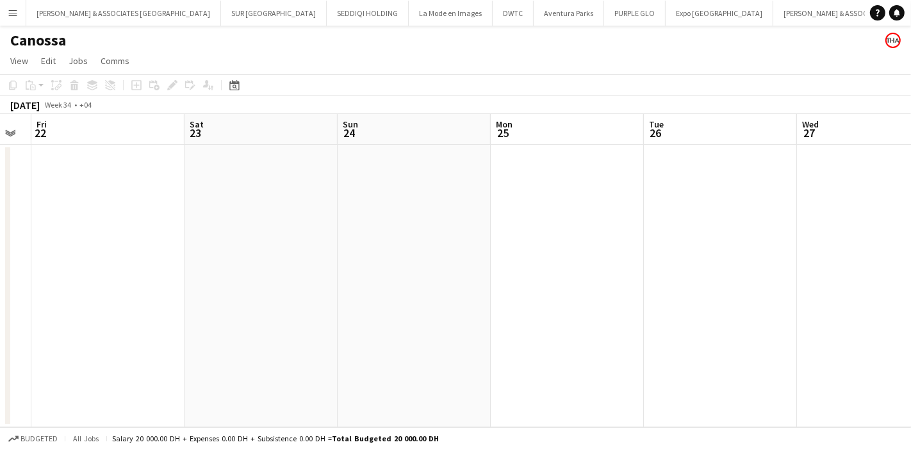
drag, startPoint x: 540, startPoint y: 287, endPoint x: 35, endPoint y: 315, distance: 505.3
click at [35, 315] on app-calendar-viewport "Tue 19 Wed 20 Thu 21 Fri 22 Sat 23 Sun 24 Mon 25 Tue 26 Wed 27 Thu 28 Fri 29" at bounding box center [455, 270] width 911 height 313
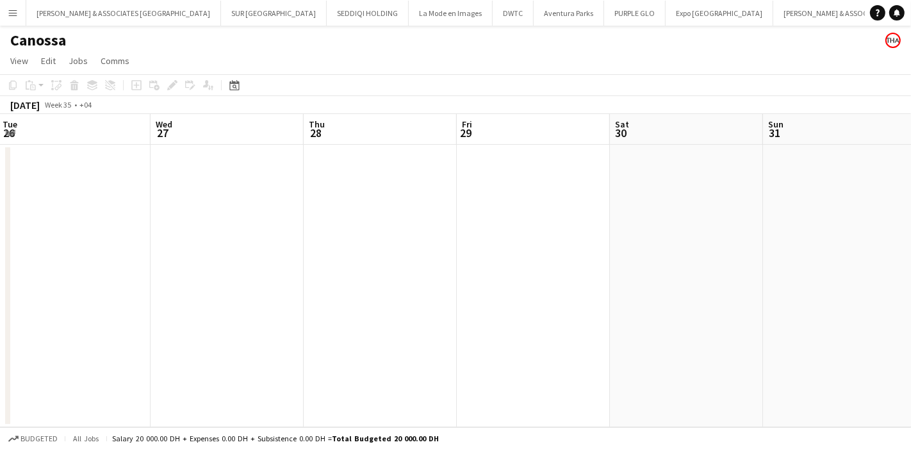
drag, startPoint x: 498, startPoint y: 293, endPoint x: 122, endPoint y: 310, distance: 376.6
click at [116, 312] on app-calendar-viewport "Sat 23 Sun 24 Mon 25 Tue 26 Wed 27 Thu 28 Fri 29 Sat 30 Sun 31 Mon 1 Tue 2" at bounding box center [455, 270] width 911 height 313
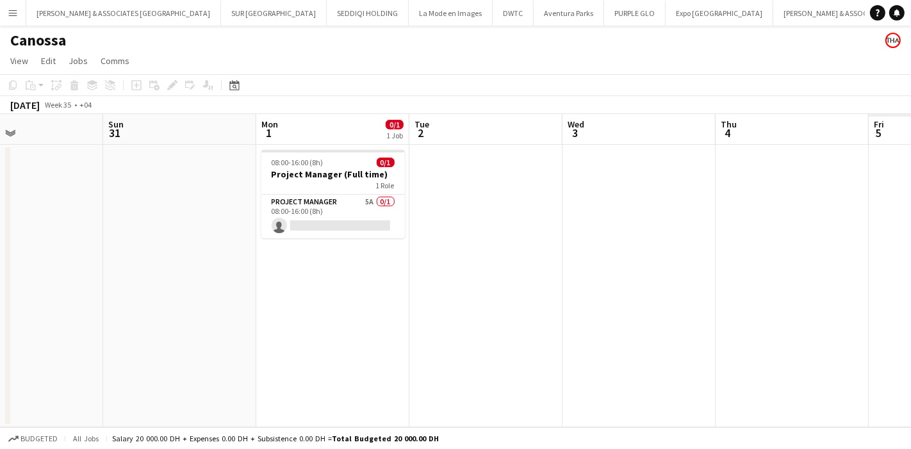
drag, startPoint x: 686, startPoint y: 270, endPoint x: 111, endPoint y: 295, distance: 576.1
click at [111, 295] on app-calendar-viewport "Wed 27 Thu 28 Fri 29 Sat 30 Sun 31 Mon 1 0/1 1 Job Tue 2 Wed 3 Thu 4 Fri 5 Sat …" at bounding box center [455, 270] width 911 height 313
click at [337, 213] on app-card-role "Project Manager 5A 0/1 08:00-16:00 (8h) single-neutral-actions" at bounding box center [333, 217] width 144 height 44
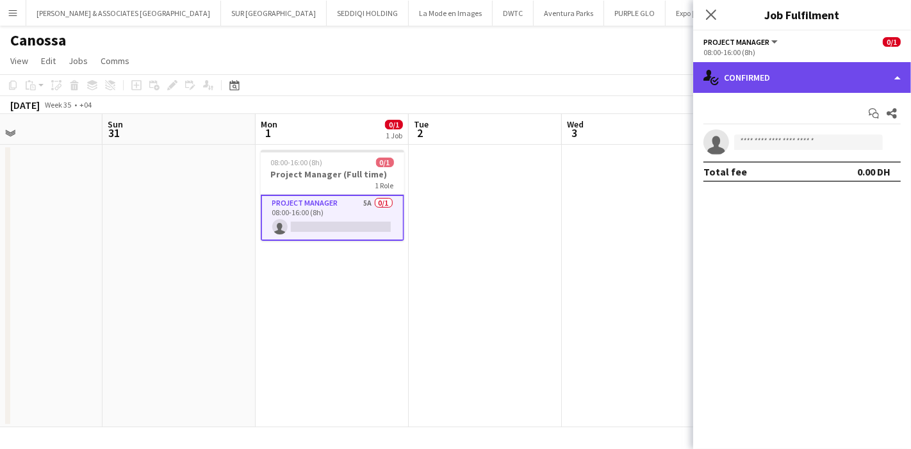
click at [849, 76] on div "single-neutral-actions-check-2 Confirmed" at bounding box center [803, 77] width 218 height 31
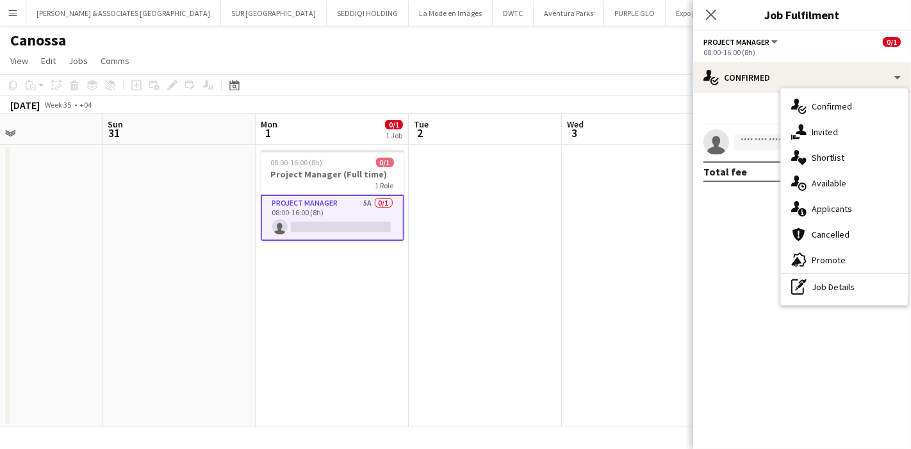
click at [852, 208] on div "single-neutral-actions-information Applicants" at bounding box center [844, 209] width 127 height 26
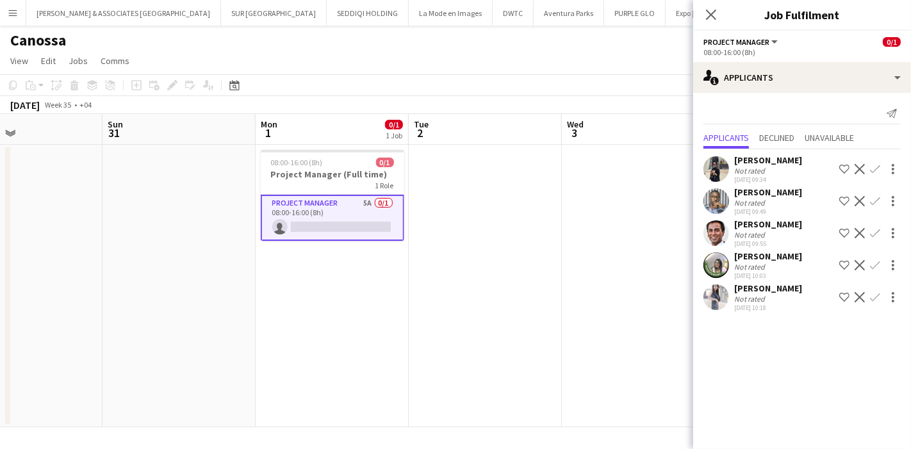
click at [713, 266] on app-user-avatar at bounding box center [717, 266] width 26 height 26
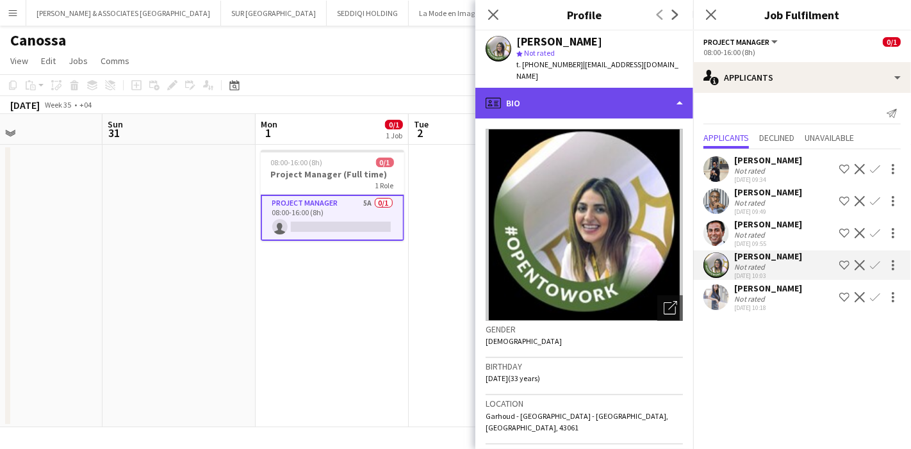
click at [631, 88] on div "profile Bio" at bounding box center [585, 103] width 218 height 31
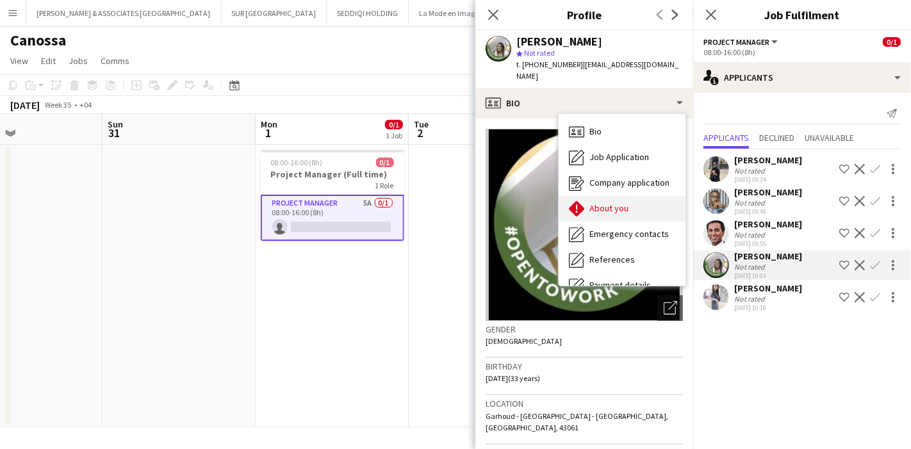
click at [634, 196] on div "About you About you" at bounding box center [622, 209] width 127 height 26
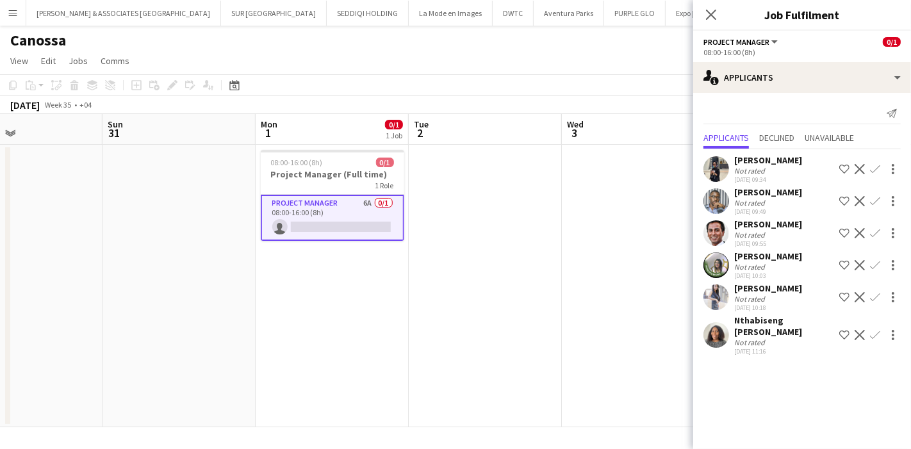
click at [721, 341] on app-user-avatar at bounding box center [717, 335] width 26 height 26
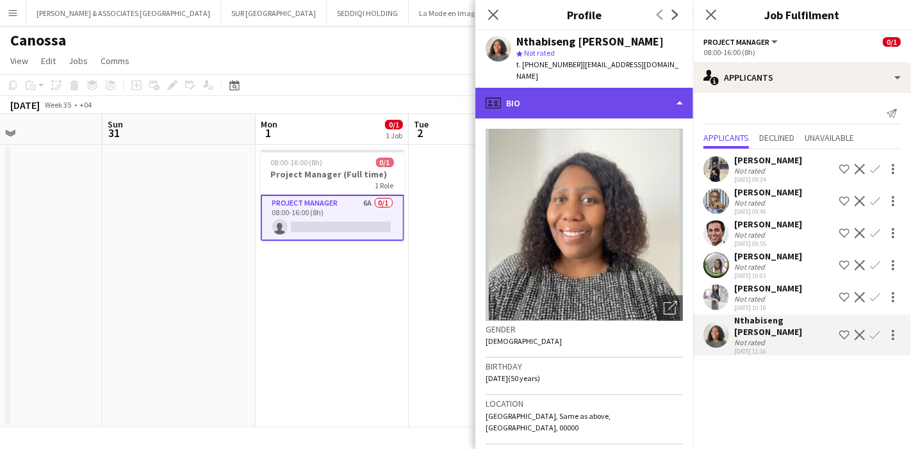
click at [645, 101] on div "profile Bio" at bounding box center [585, 103] width 218 height 31
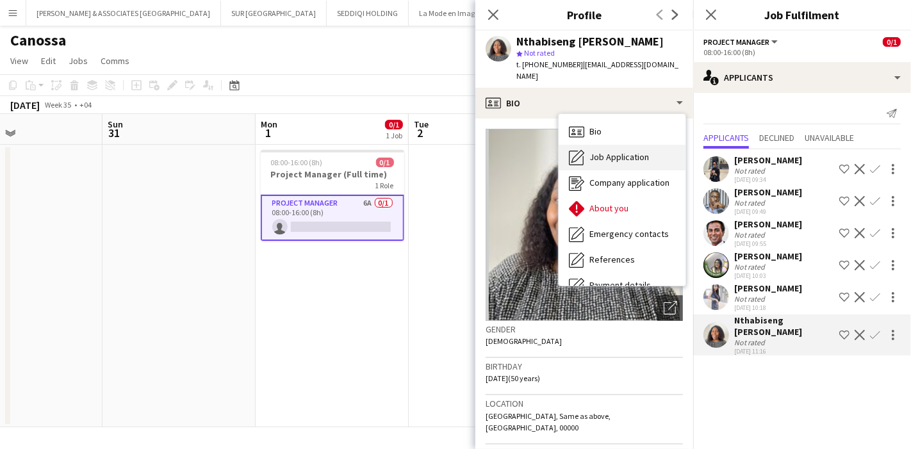
click at [621, 151] on span "Job Application" at bounding box center [620, 157] width 60 height 12
